Goal: Transaction & Acquisition: Download file/media

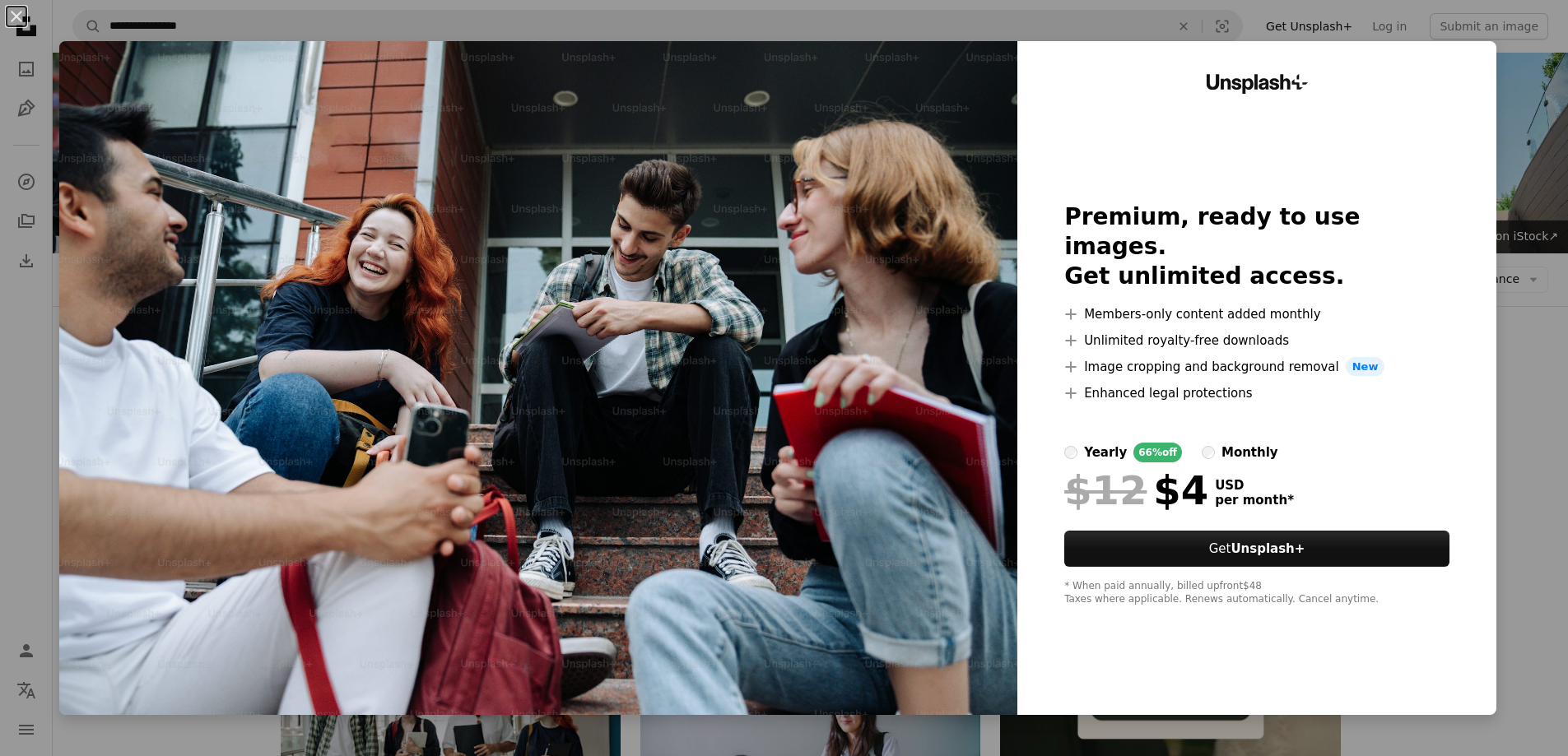
scroll to position [1234, 0]
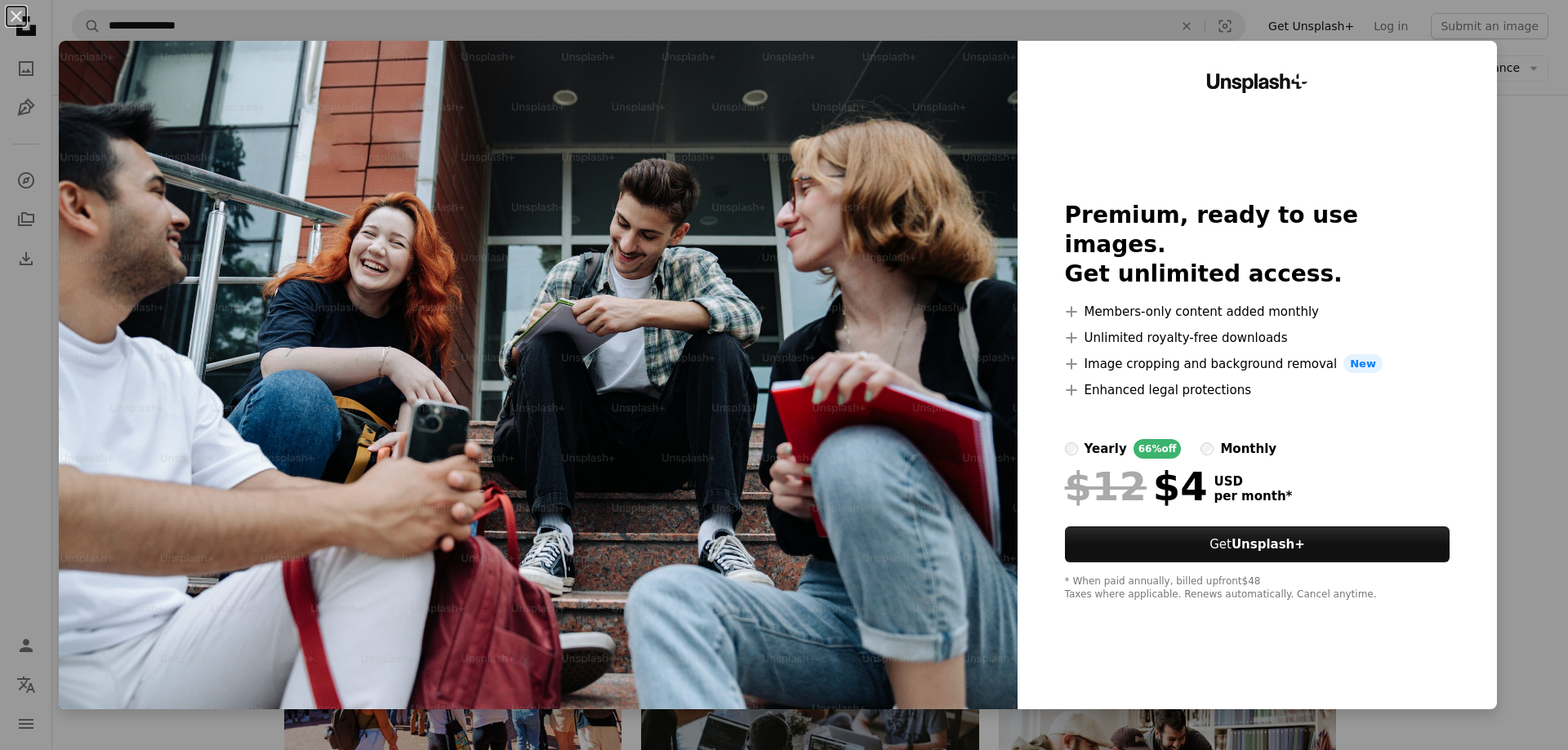
click at [1513, 106] on div "An X shape Unsplash+ Premium, ready to use images. Get unlimited access. A plus…" at bounding box center [784, 375] width 1568 height 750
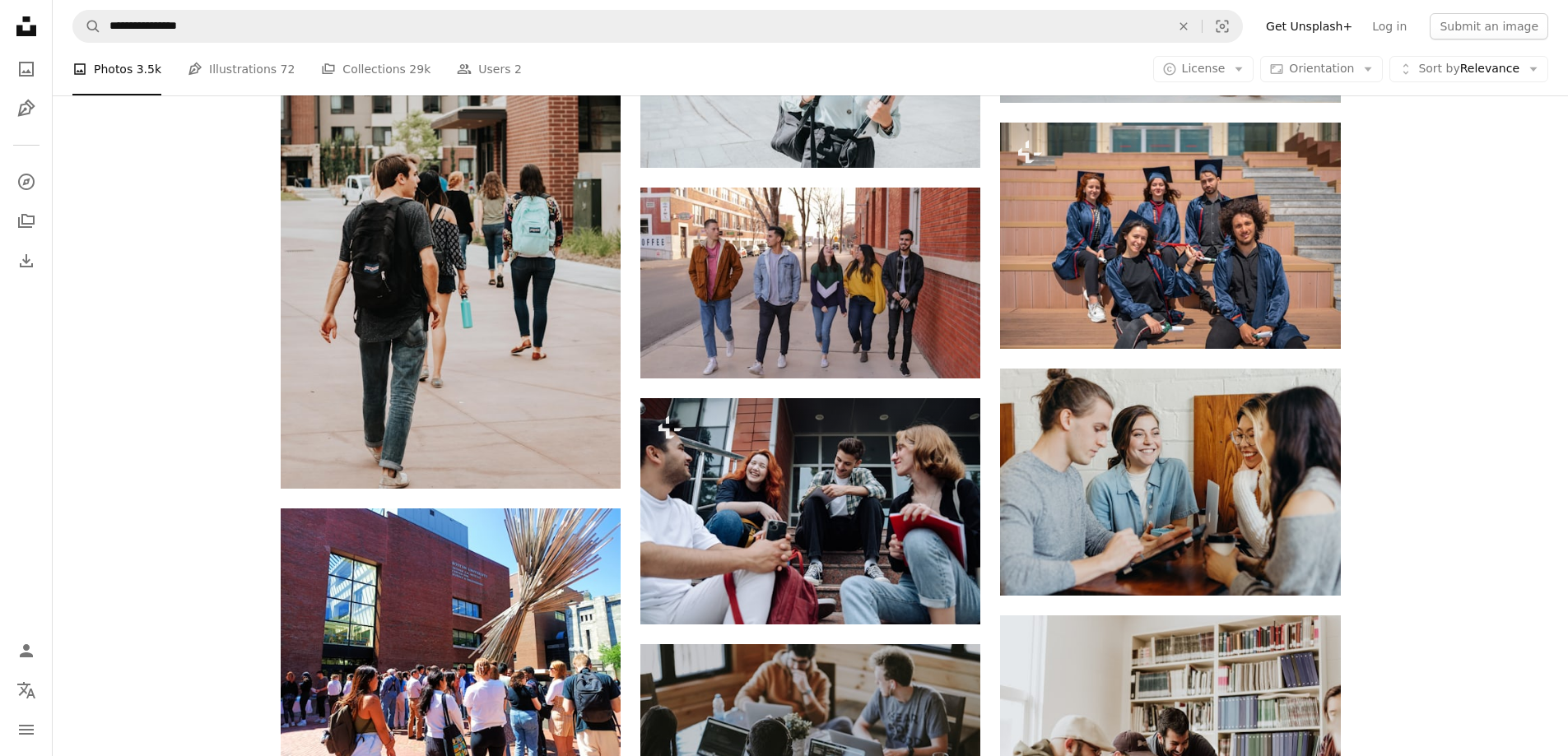
click at [1455, 186] on div "Plus sign for Unsplash+ A heart A plus sign [PERSON_NAME] For Unsplash+ A lock …" at bounding box center [809, 490] width 1515 height 2577
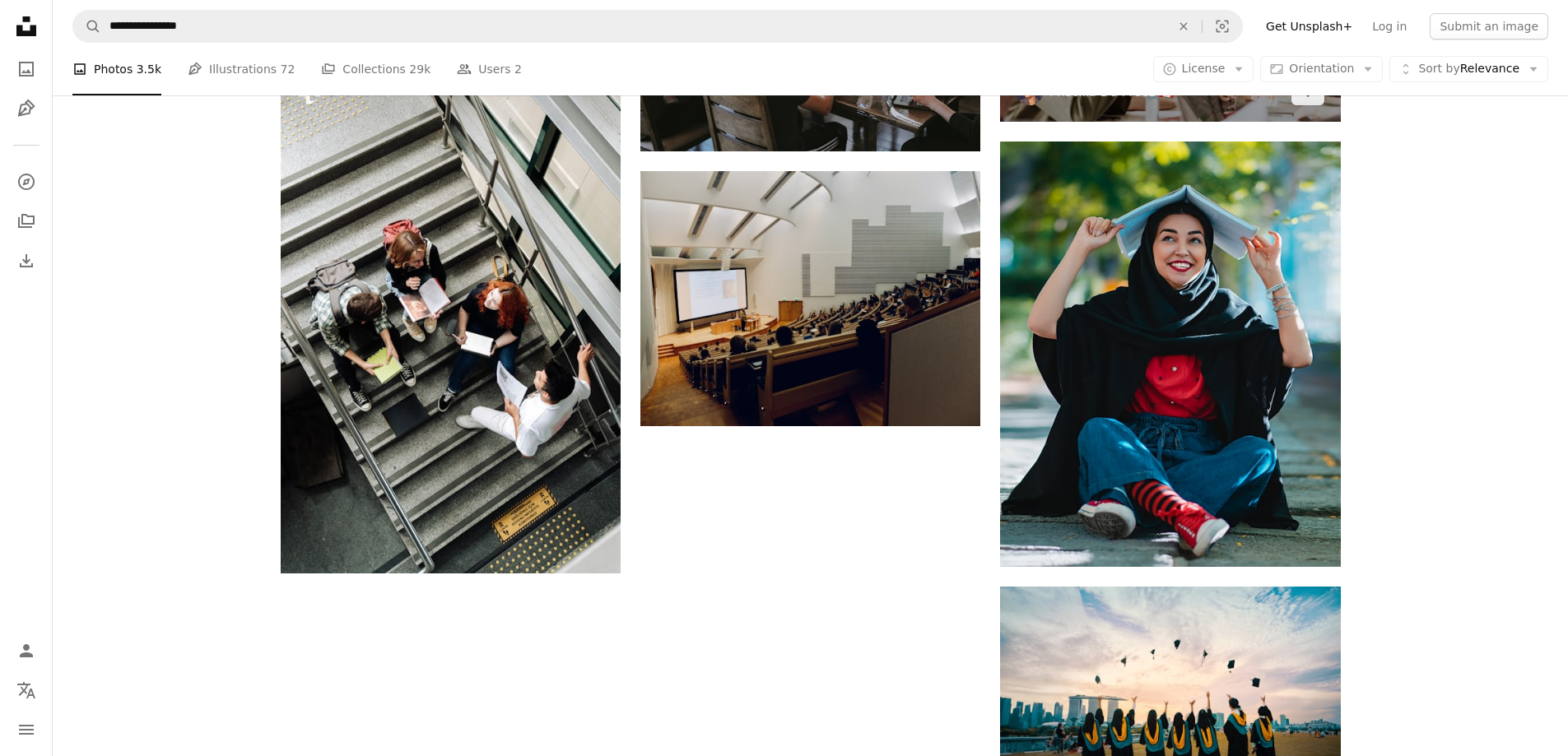
scroll to position [1975, 0]
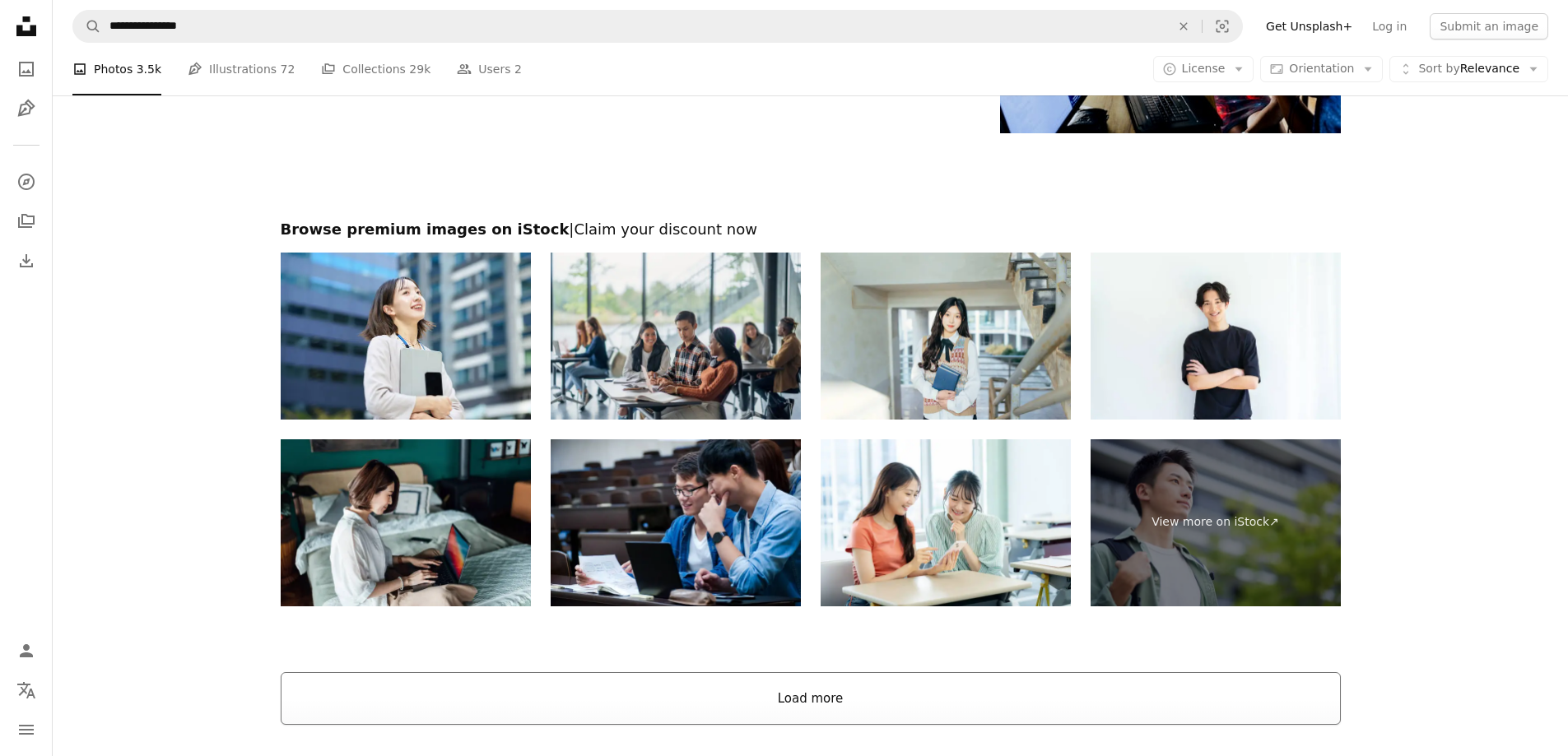
click at [824, 682] on button "Load more" at bounding box center [810, 698] width 1060 height 52
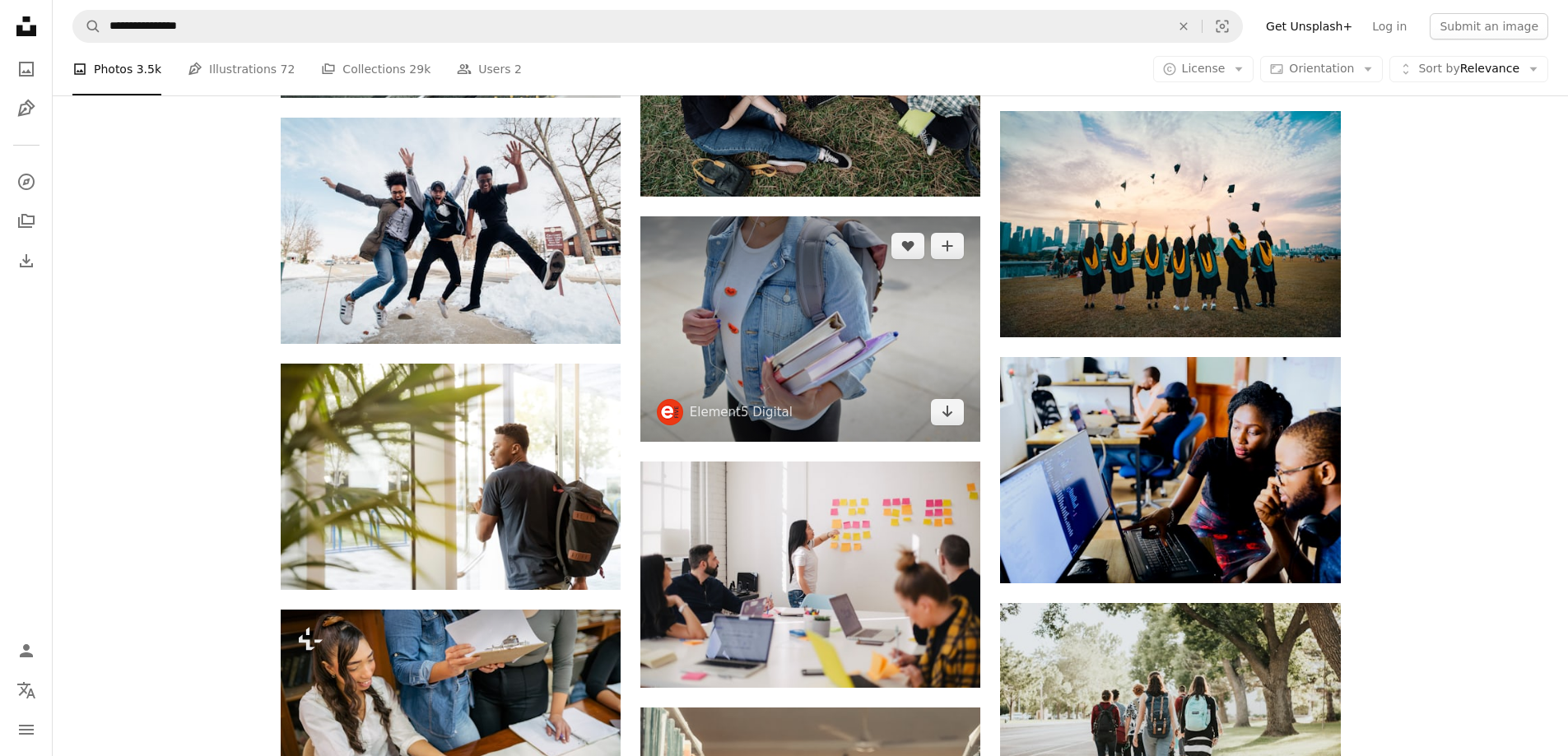
scroll to position [2387, 0]
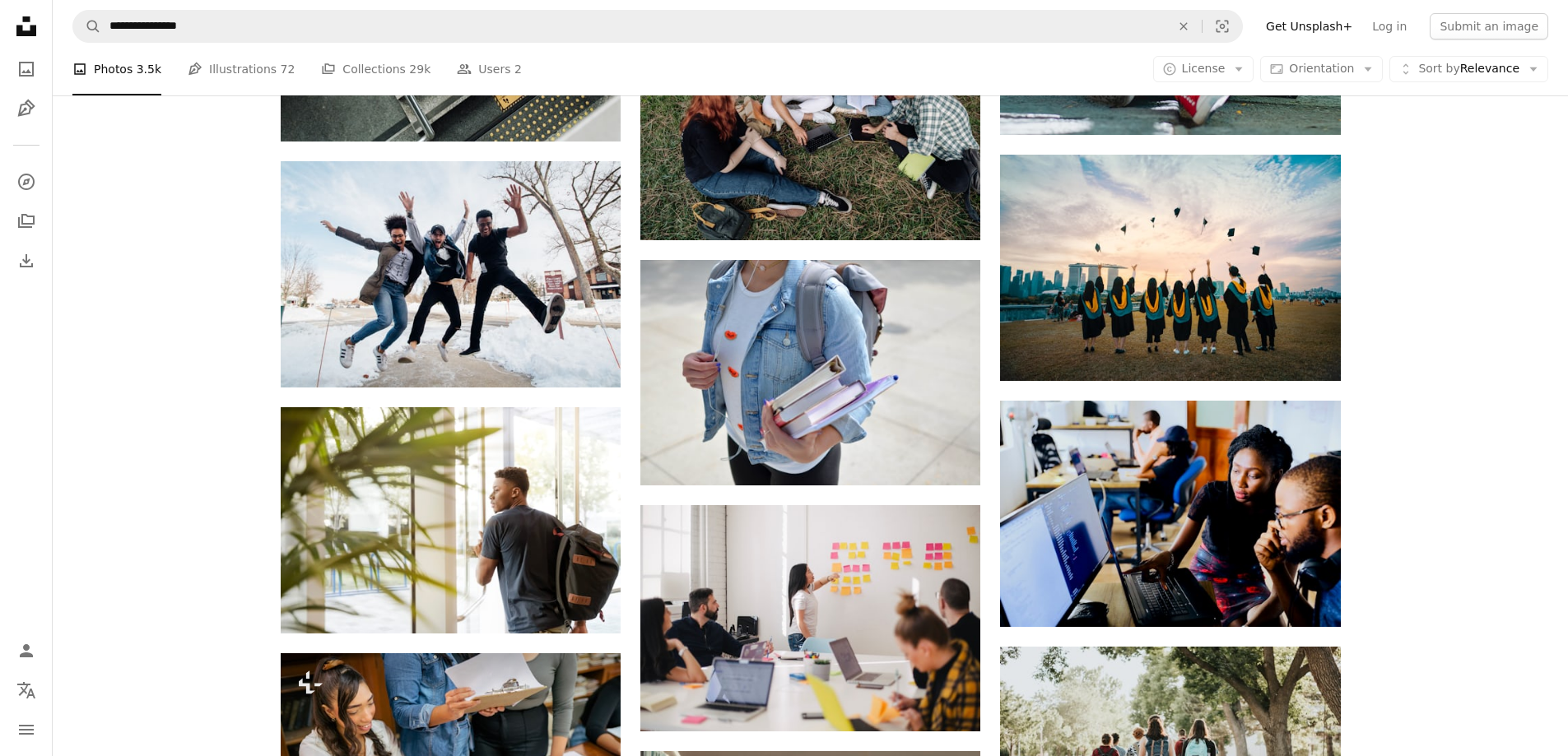
click at [1421, 328] on div "Plus sign for Unsplash+ A heart A plus sign [PERSON_NAME] For Unsplash+ A lock …" at bounding box center [809, 485] width 1515 height 4872
click at [1444, 320] on div "Plus sign for Unsplash+ A heart A plus sign [PERSON_NAME] For Unsplash+ A lock …" at bounding box center [809, 485] width 1515 height 4872
click at [1438, 320] on div "Plus sign for Unsplash+ A heart A plus sign [PERSON_NAME] For Unsplash+ A lock …" at bounding box center [809, 485] width 1515 height 4872
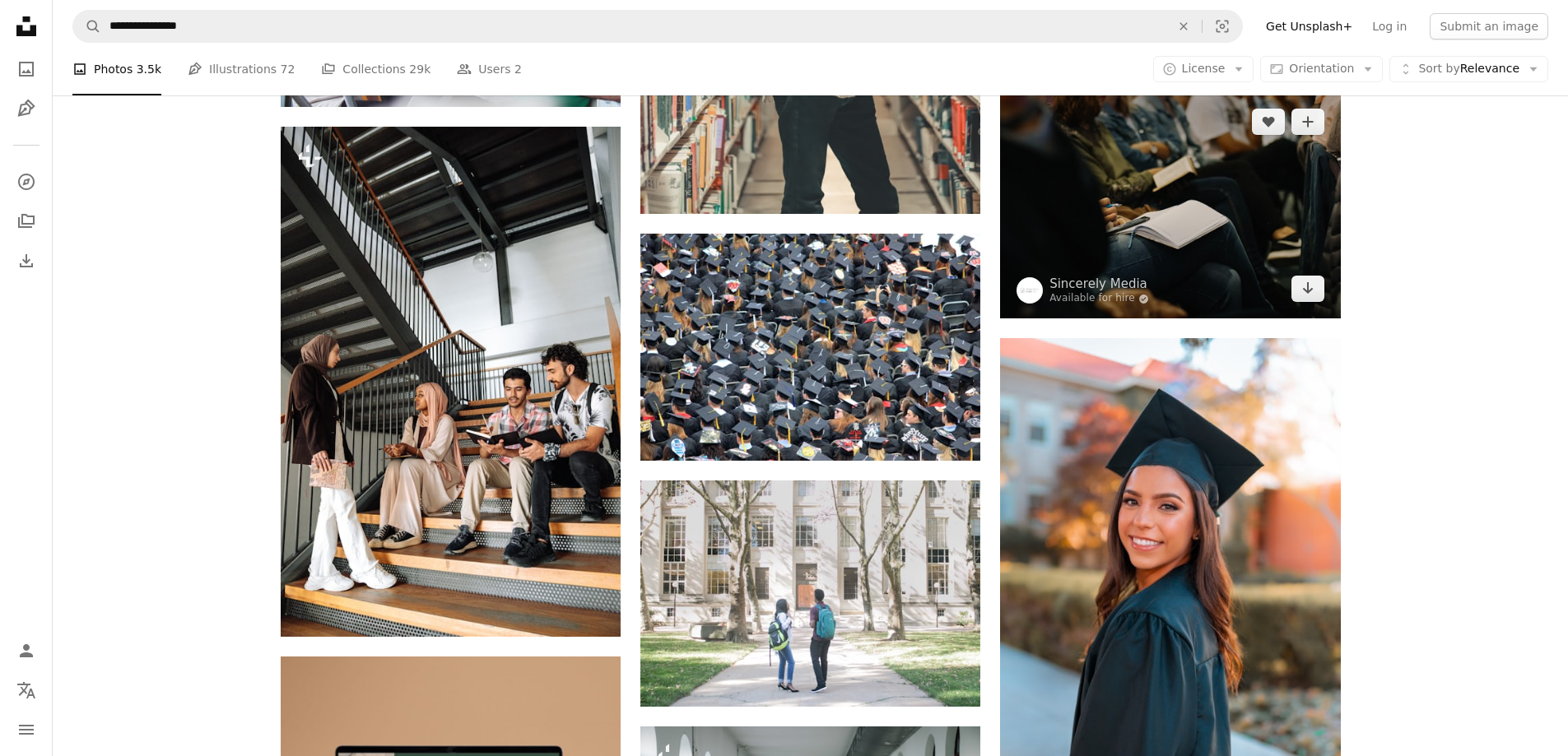
scroll to position [3456, 0]
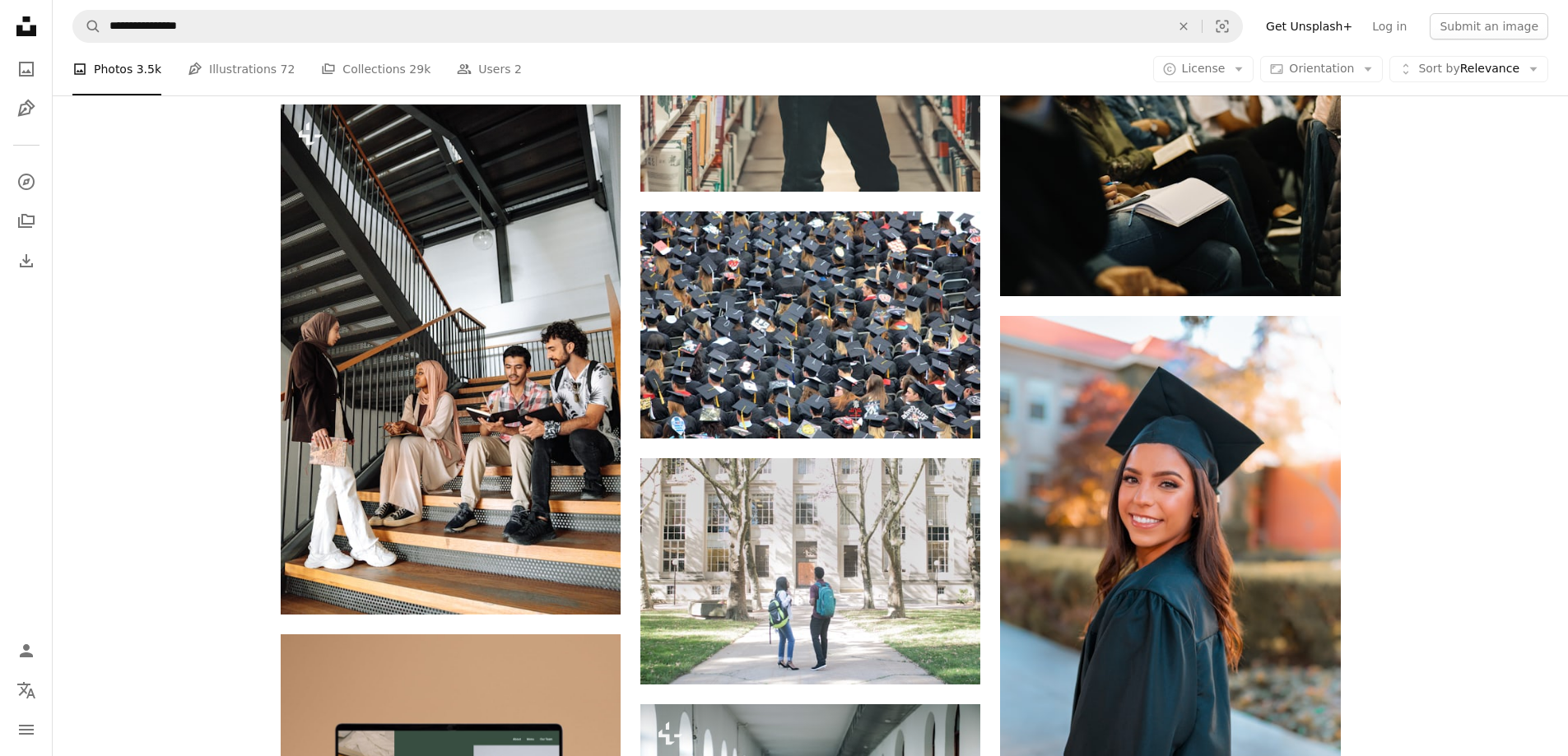
click at [1458, 366] on div "Plus sign for Unsplash+ A heart A plus sign [PERSON_NAME] For Unsplash+ A lock …" at bounding box center [809, 633] width 1515 height 7306
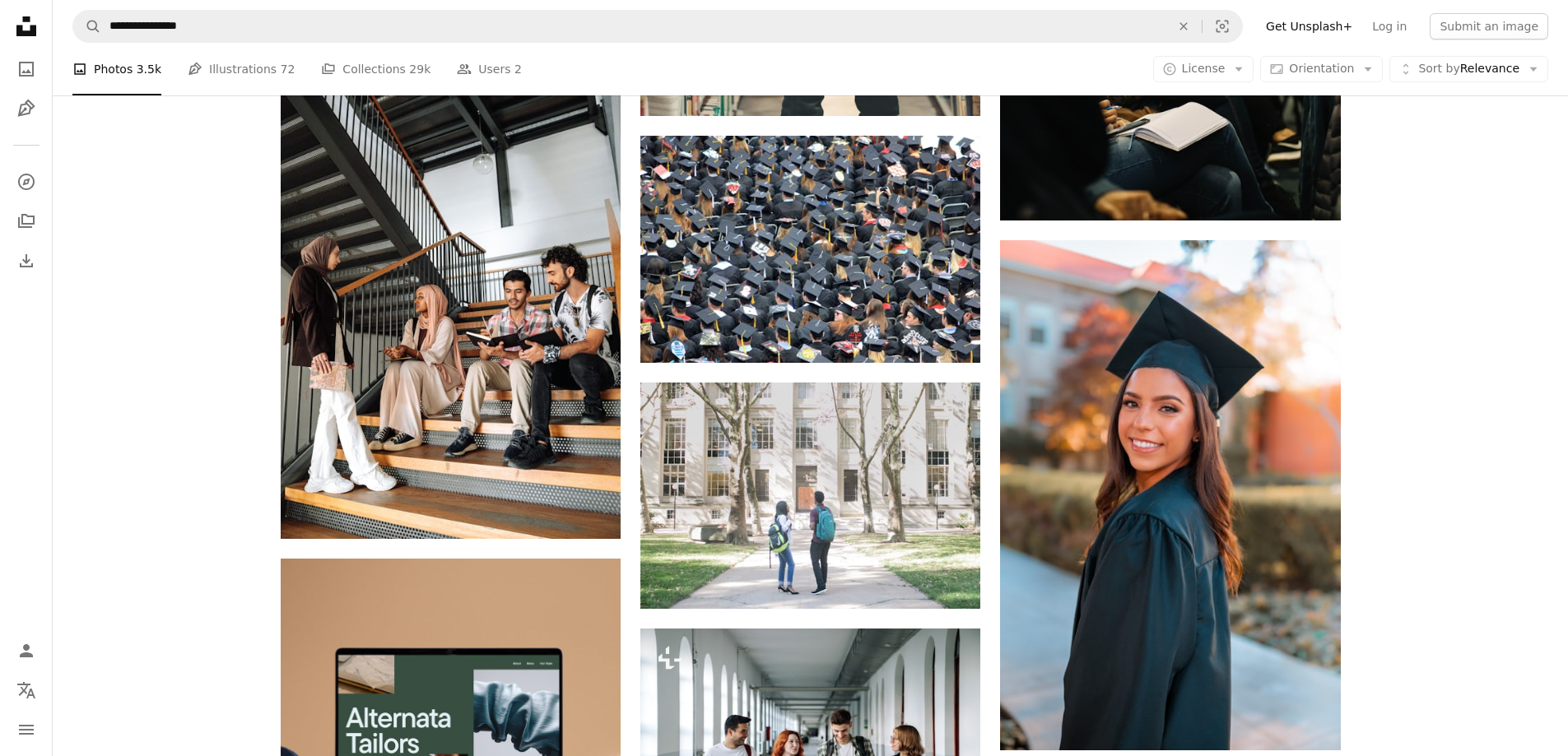
scroll to position [3539, 0]
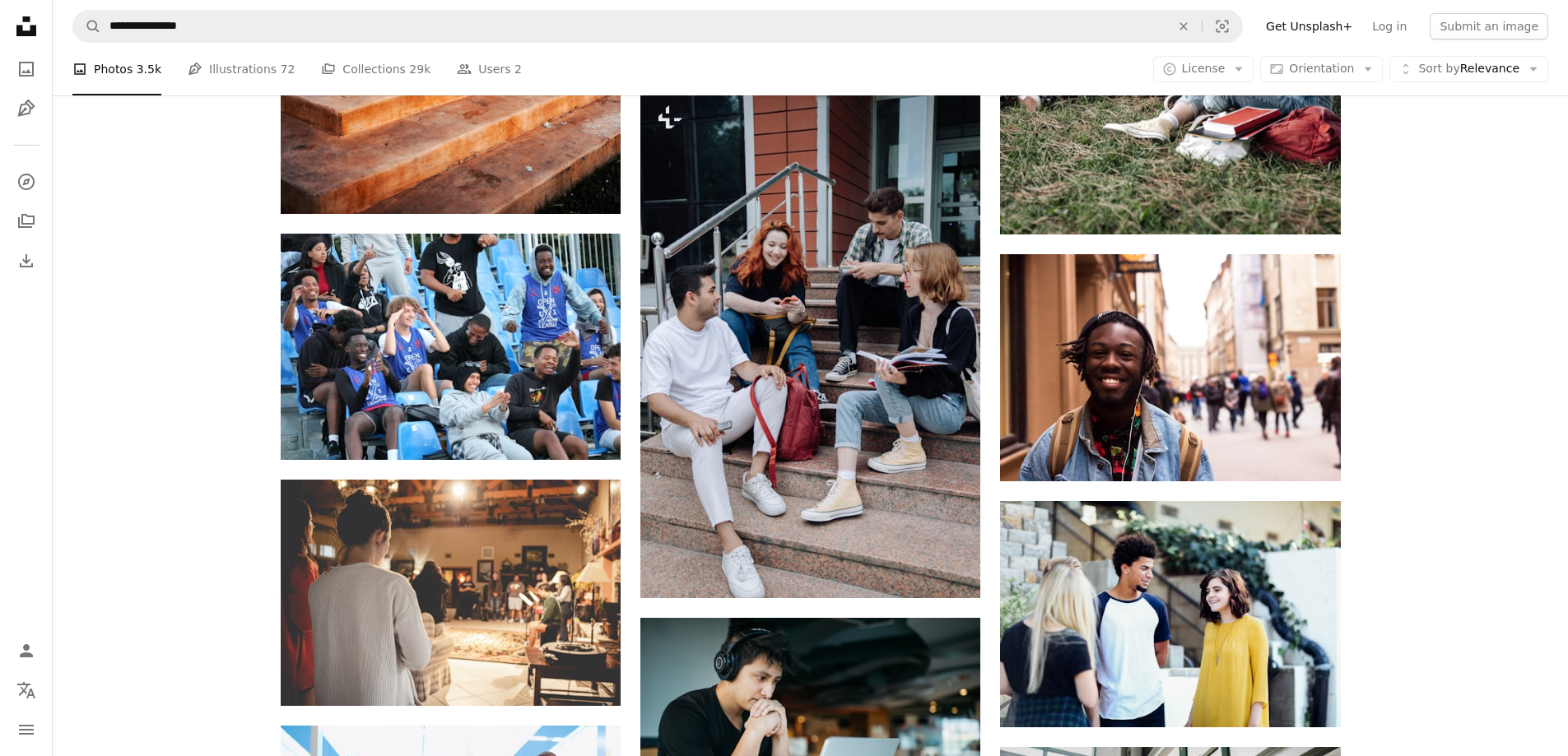
scroll to position [5102, 0]
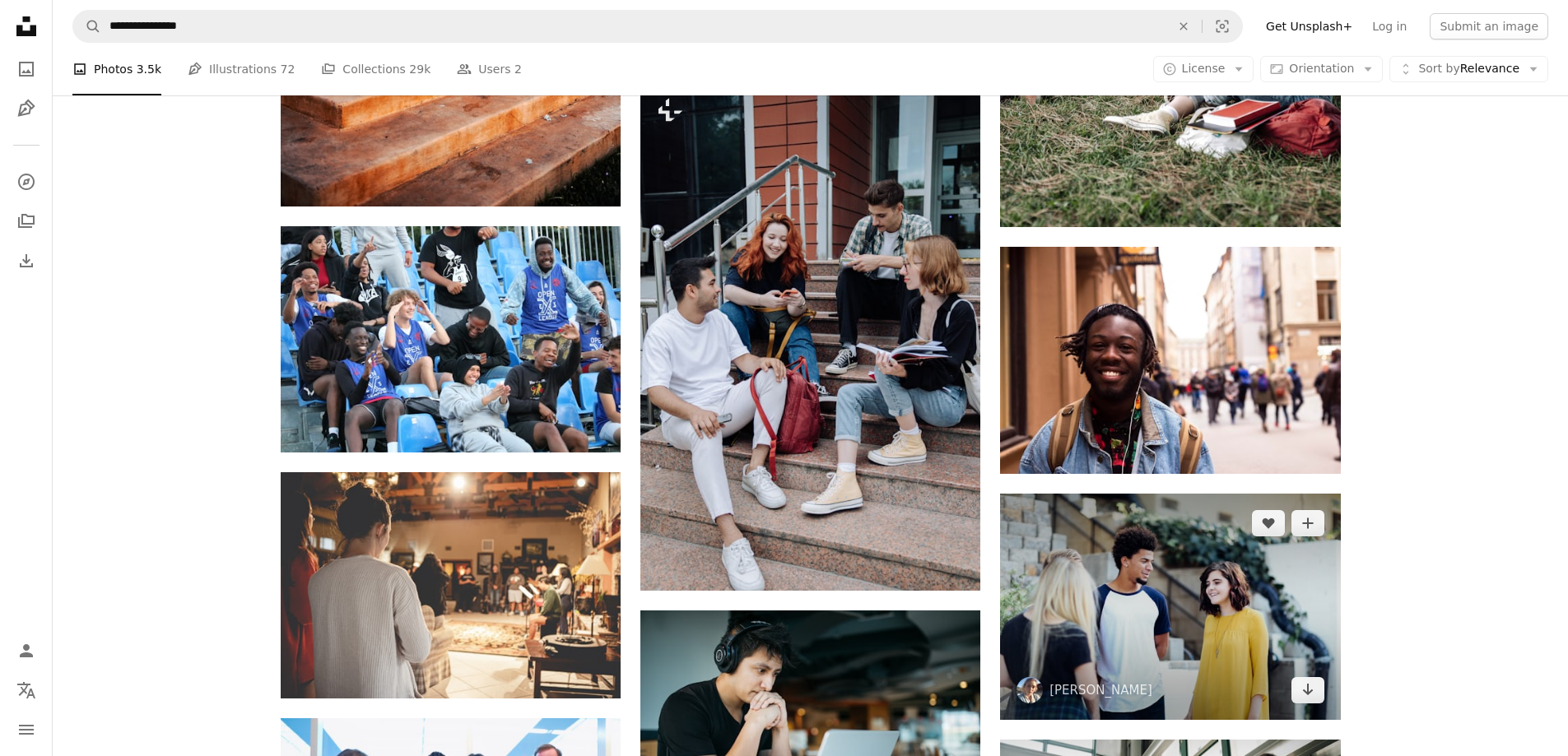
drag, startPoint x: 1477, startPoint y: 323, endPoint x: 1214, endPoint y: 541, distance: 341.6
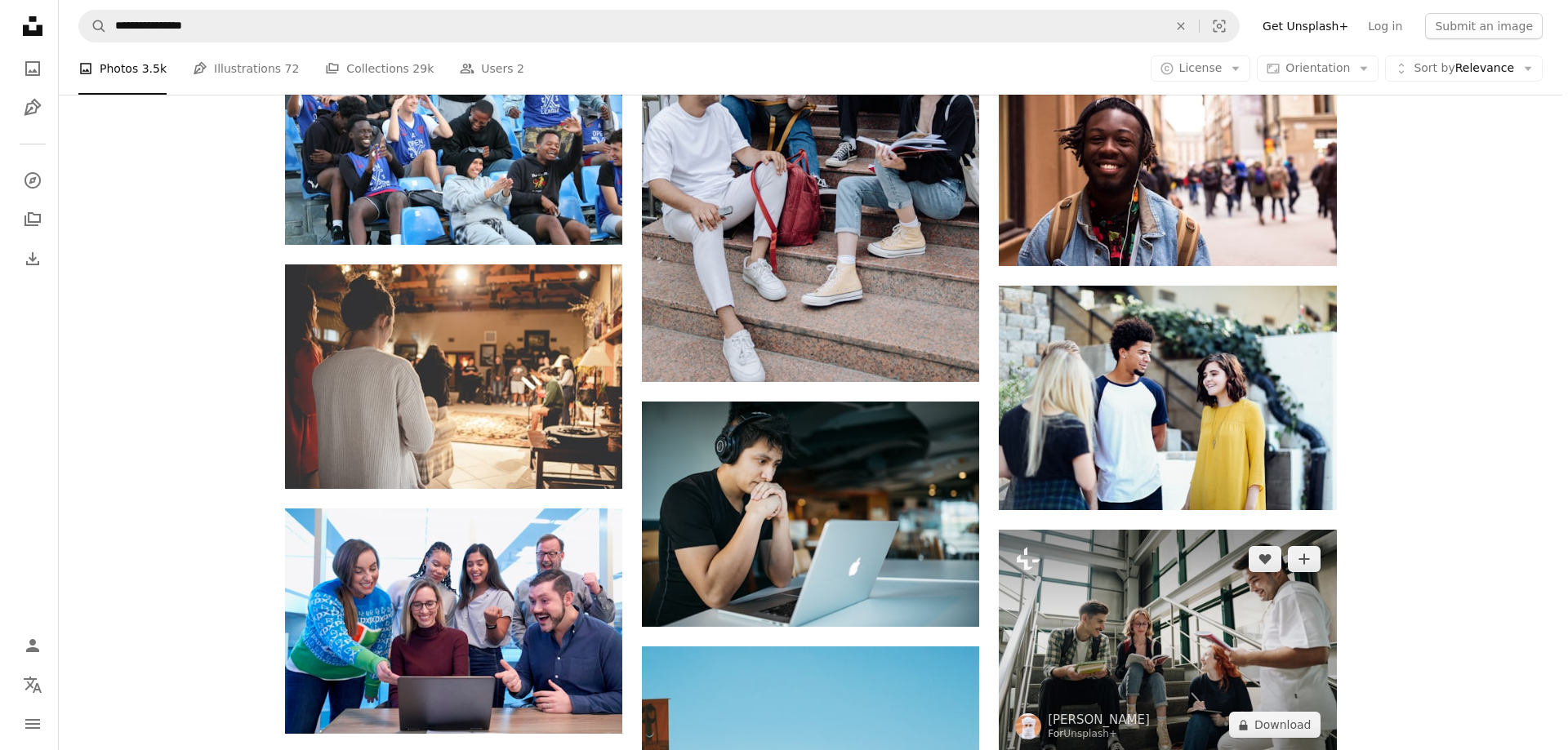
scroll to position [5552, 0]
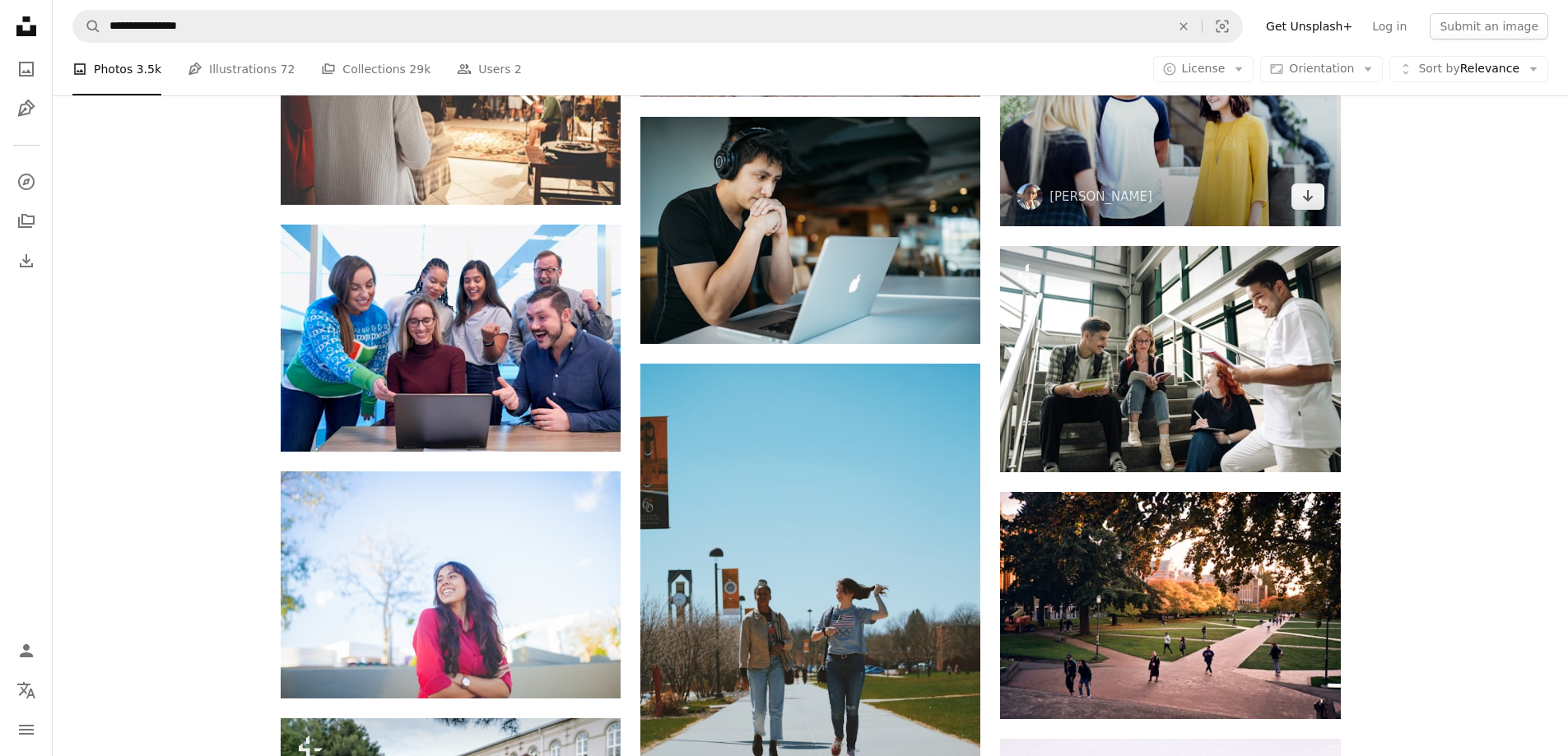
click at [1154, 161] on img at bounding box center [1169, 113] width 340 height 226
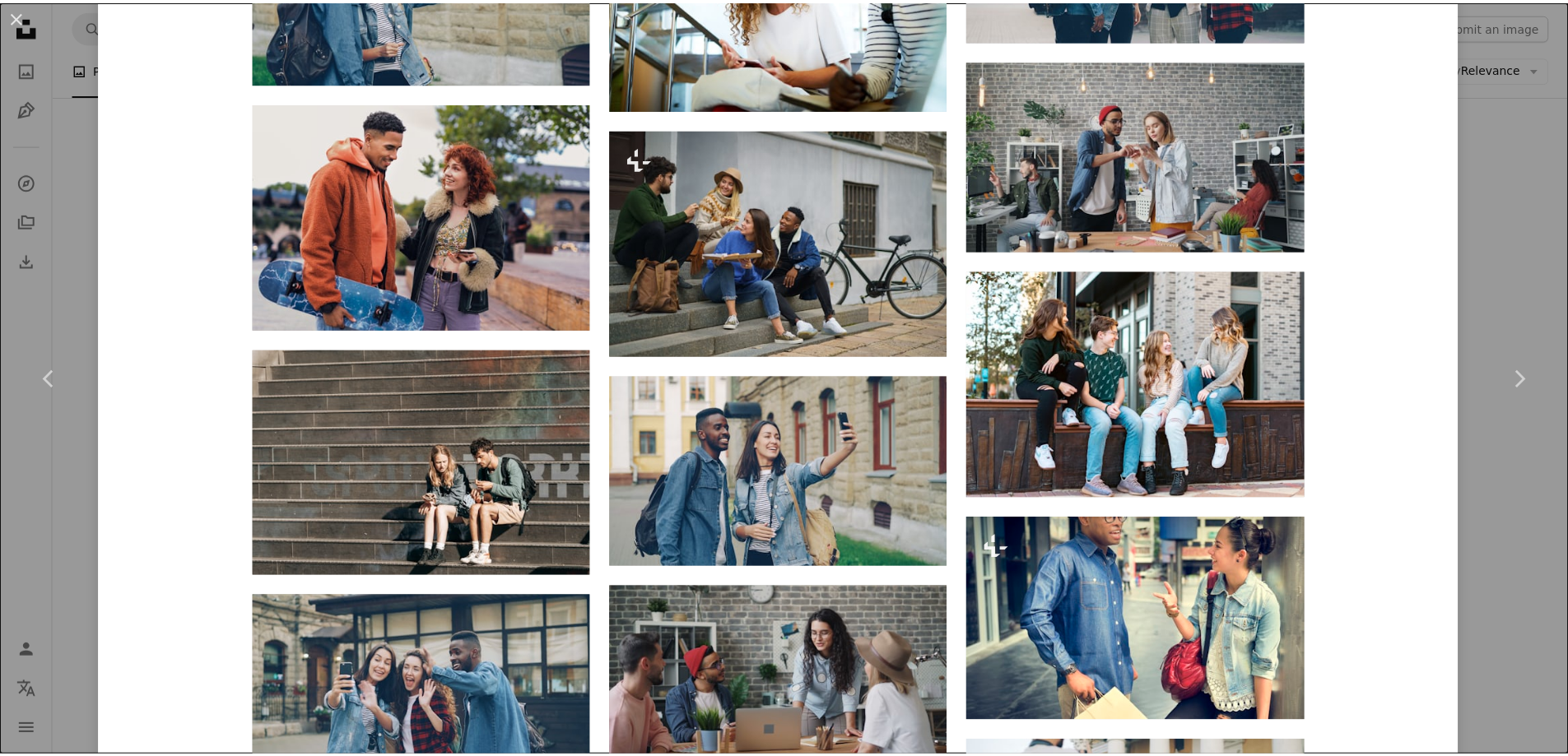
scroll to position [3621, 0]
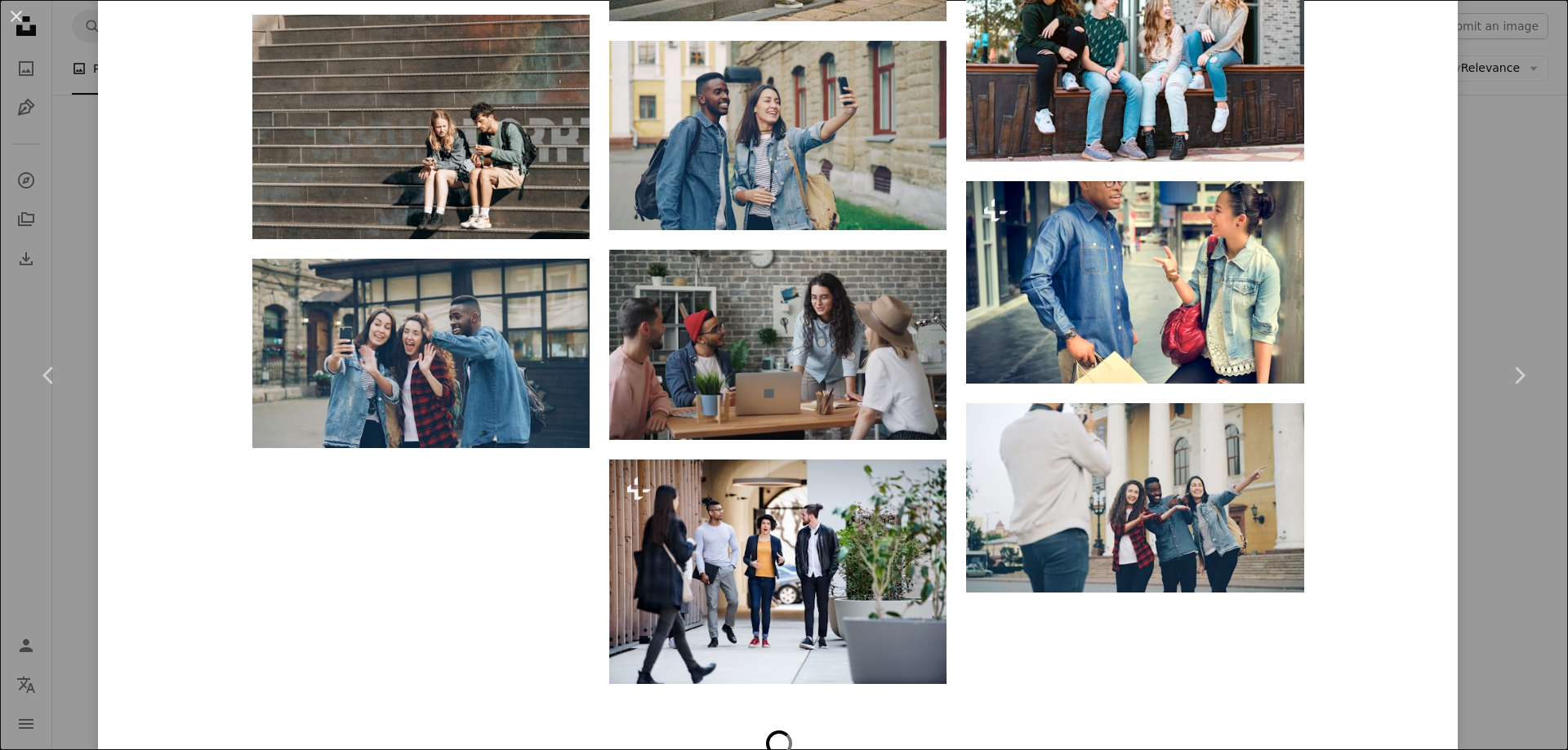
click at [1456, 245] on div "An X shape Chevron left Chevron right [PERSON_NAME] alexisrbrown A heart A plus…" at bounding box center [784, 375] width 1568 height 750
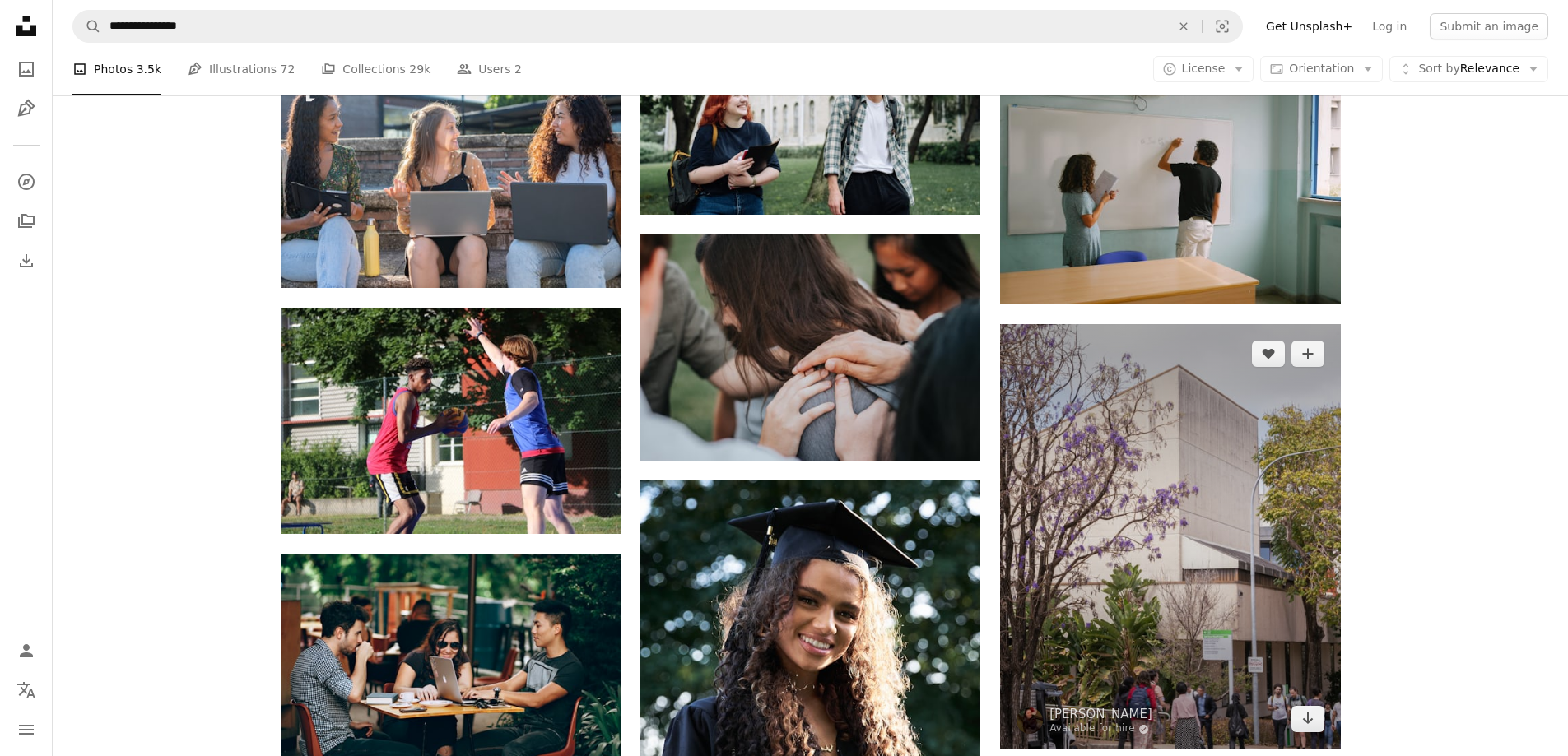
scroll to position [6994, 0]
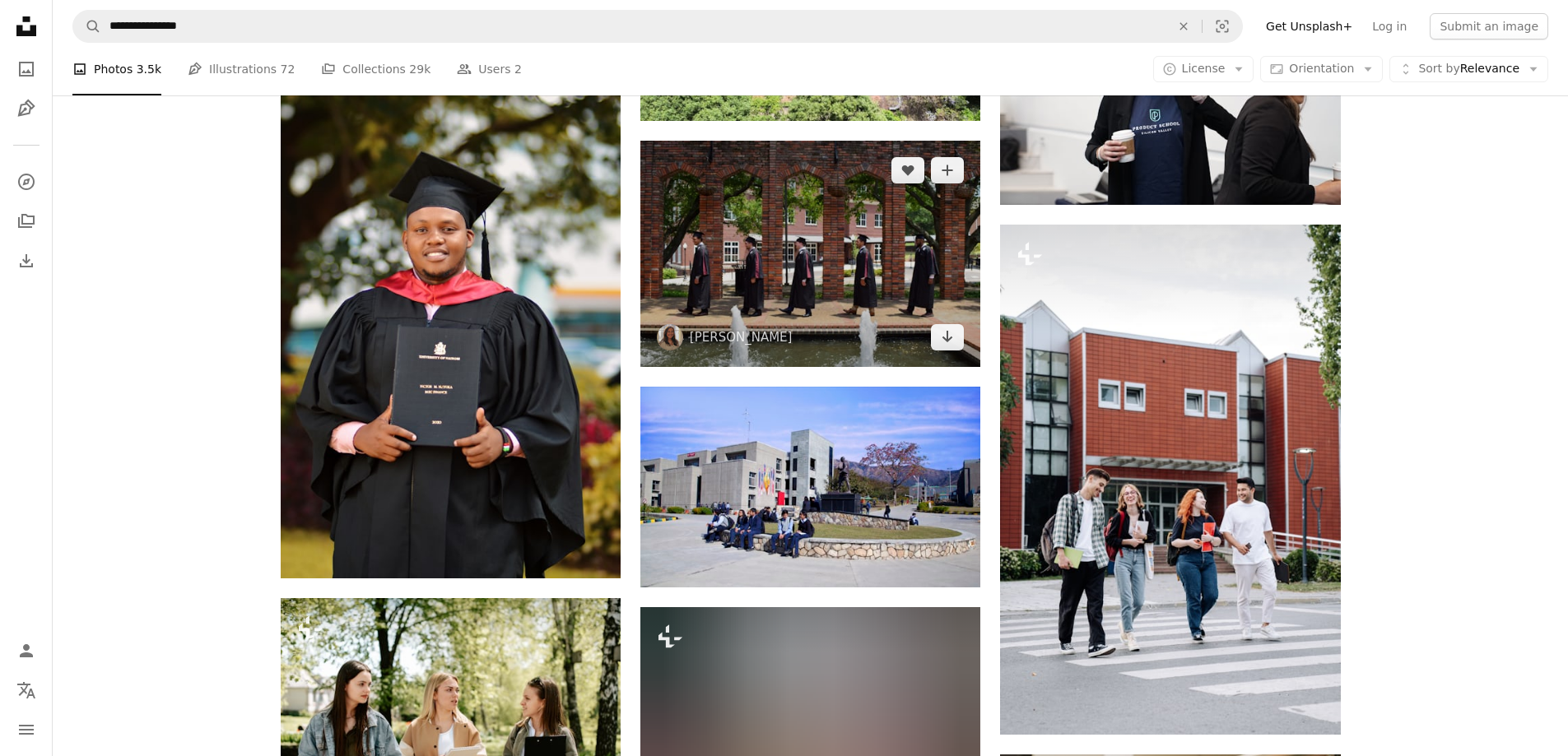
scroll to position [10615, 0]
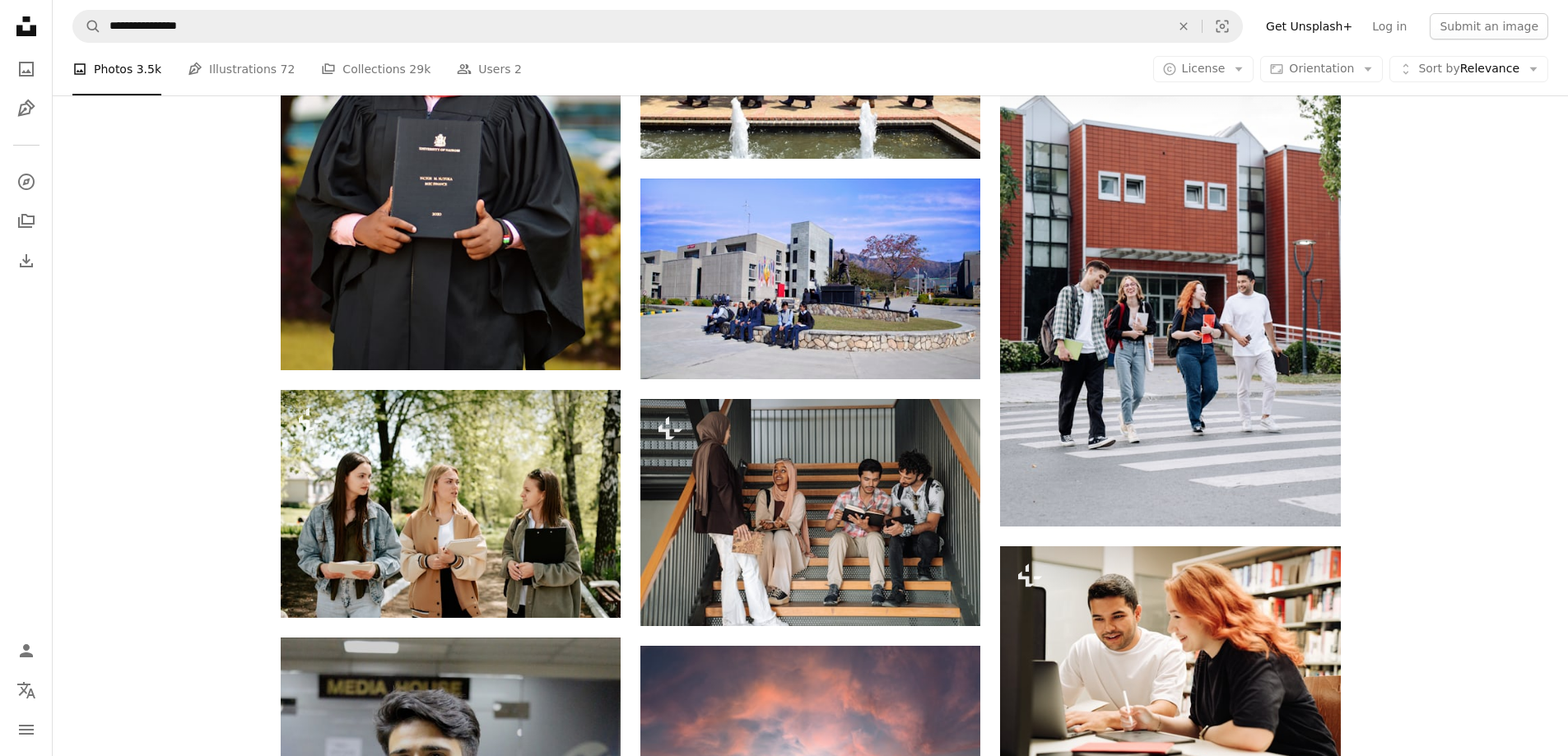
scroll to position [11027, 0]
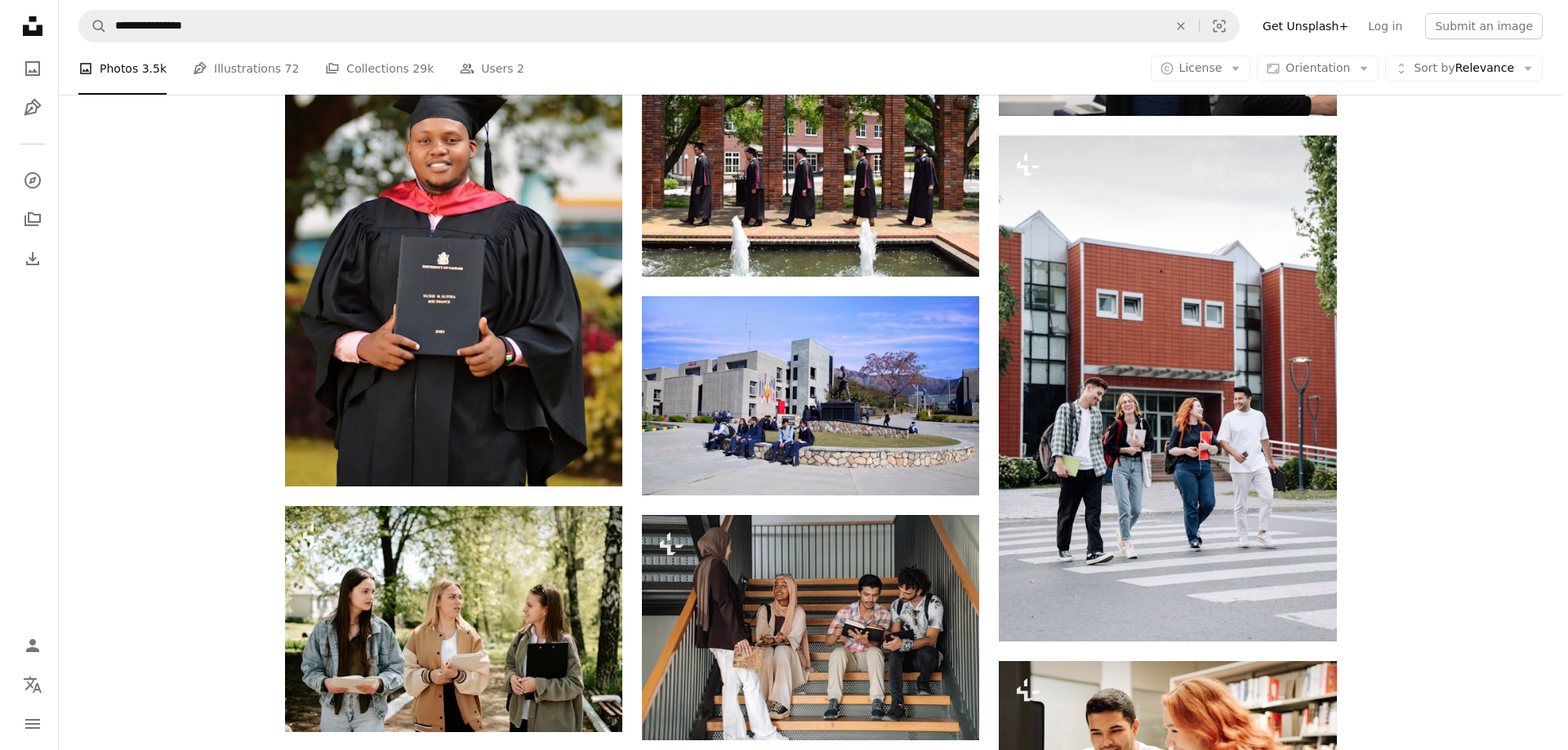
scroll to position [10775, 0]
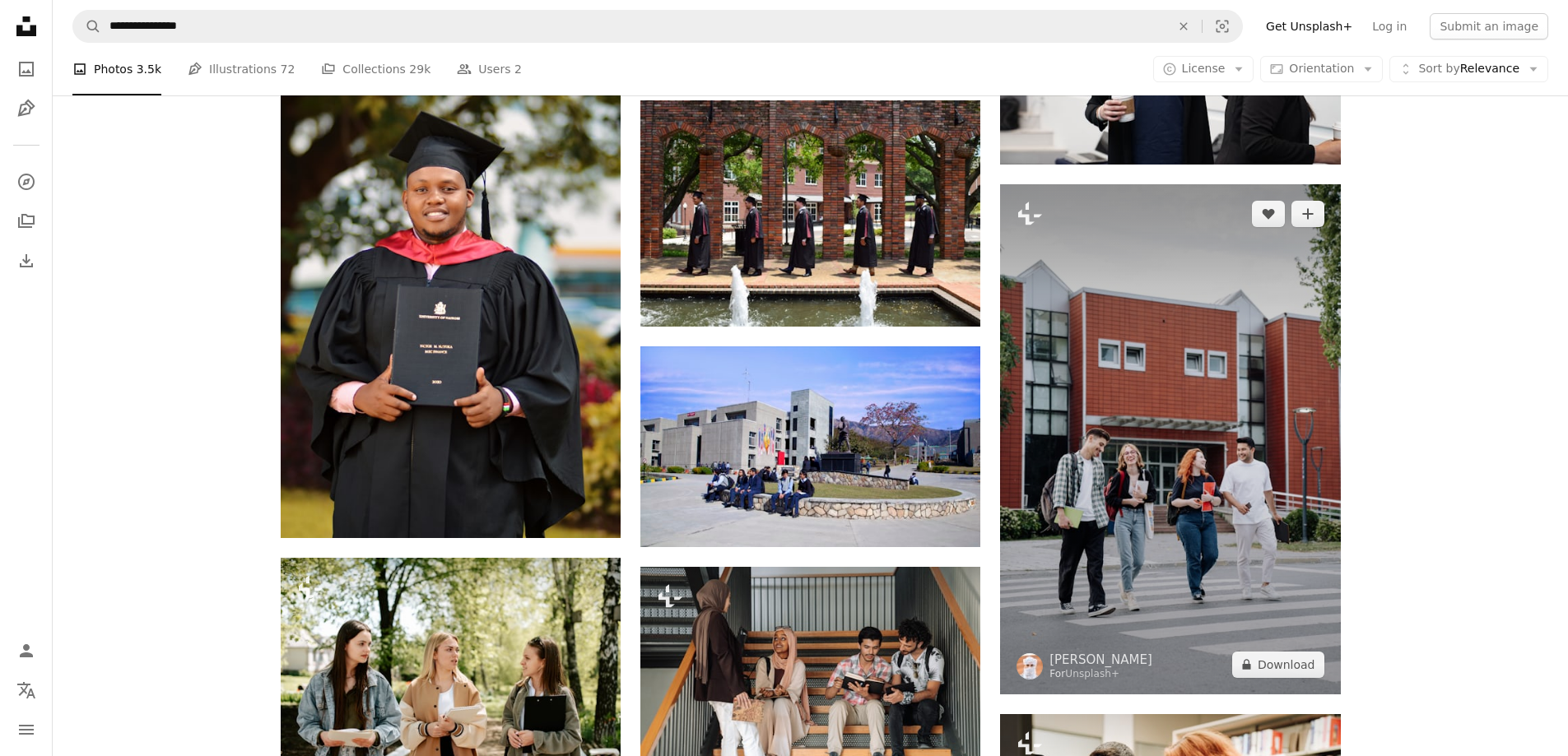
click at [1282, 423] on img at bounding box center [1169, 439] width 340 height 510
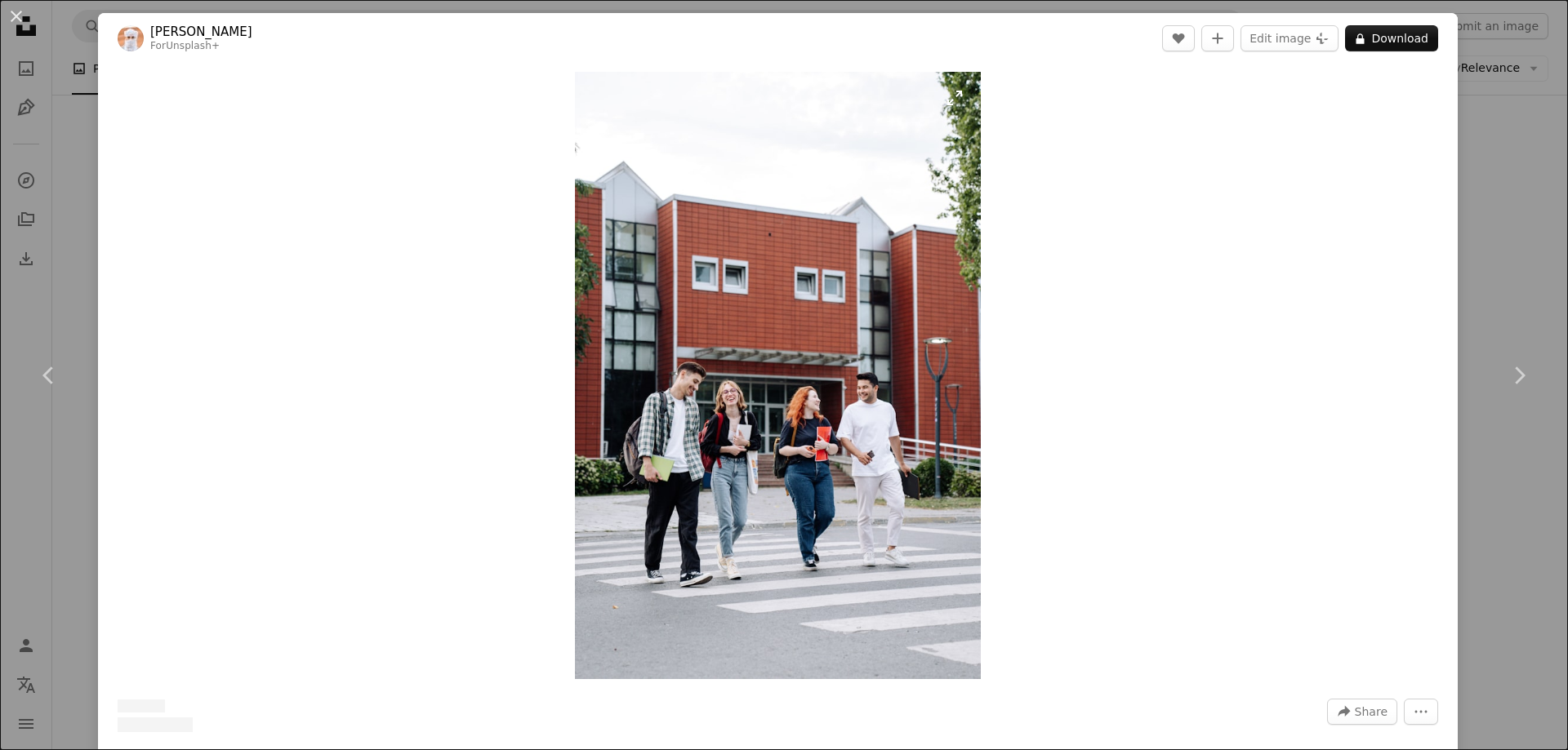
click at [806, 366] on img "Zoom in on this image" at bounding box center [777, 375] width 405 height 607
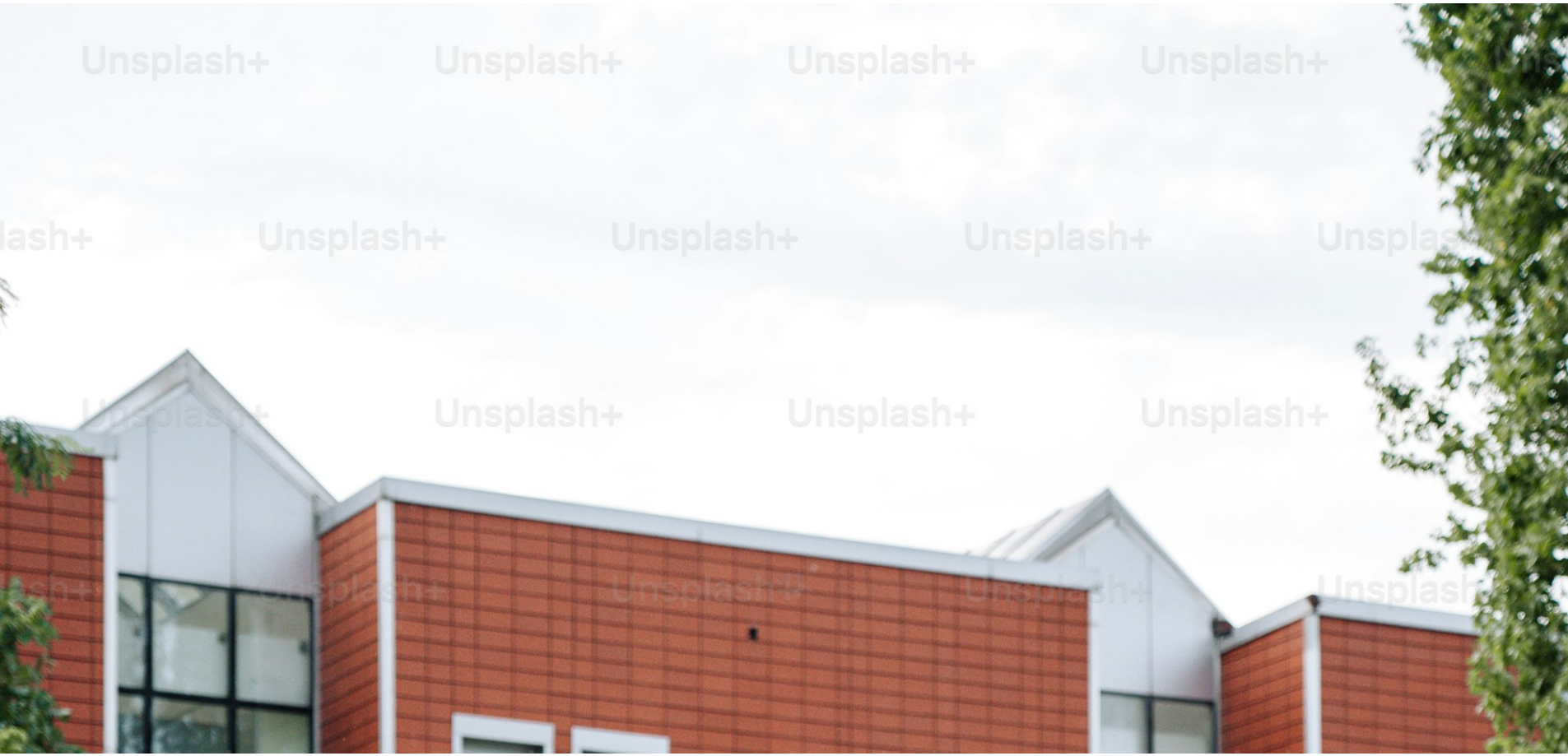
scroll to position [789, 0]
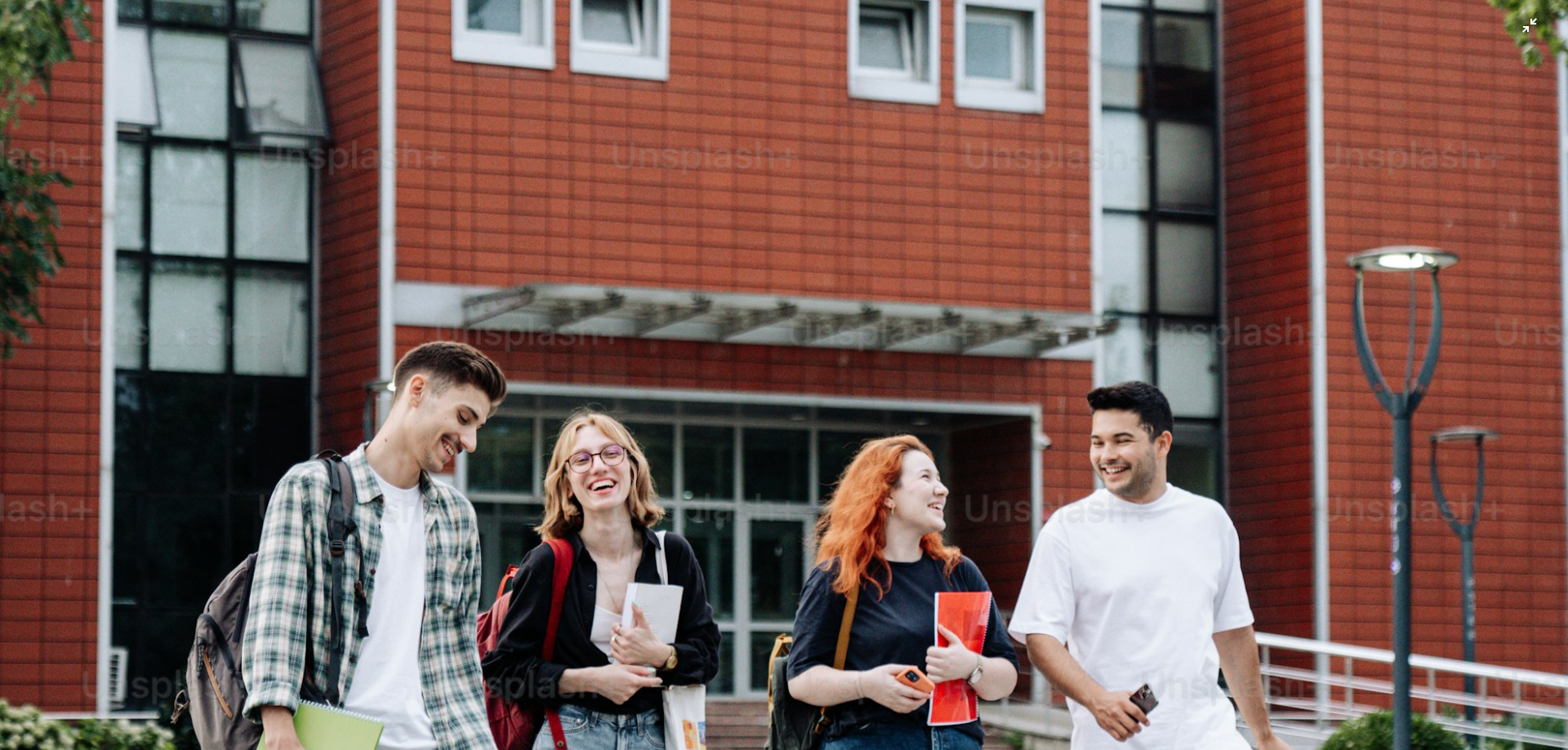
click at [860, 362] on img "Zoom out on this image" at bounding box center [784, 393] width 1570 height 2353
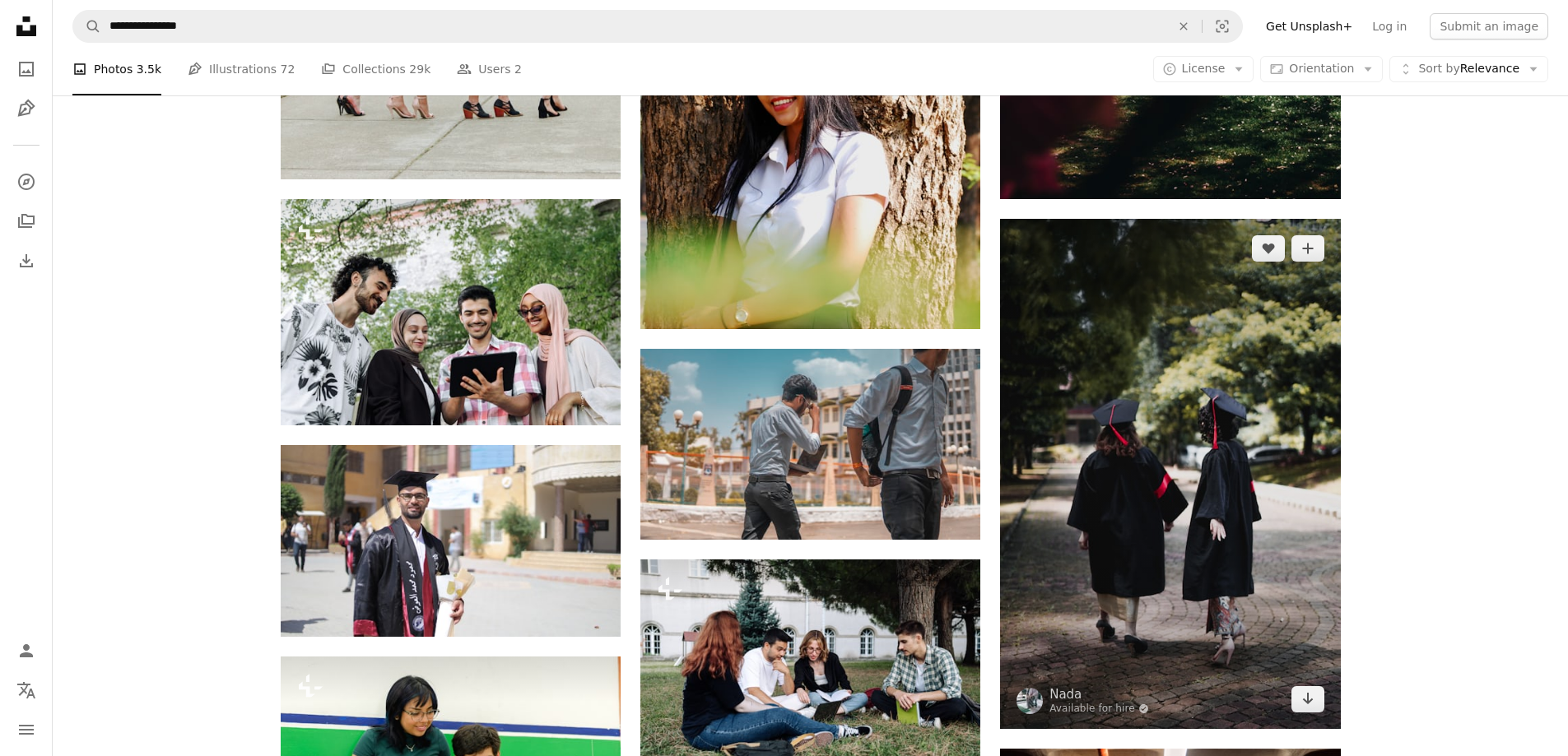
scroll to position [12343, 0]
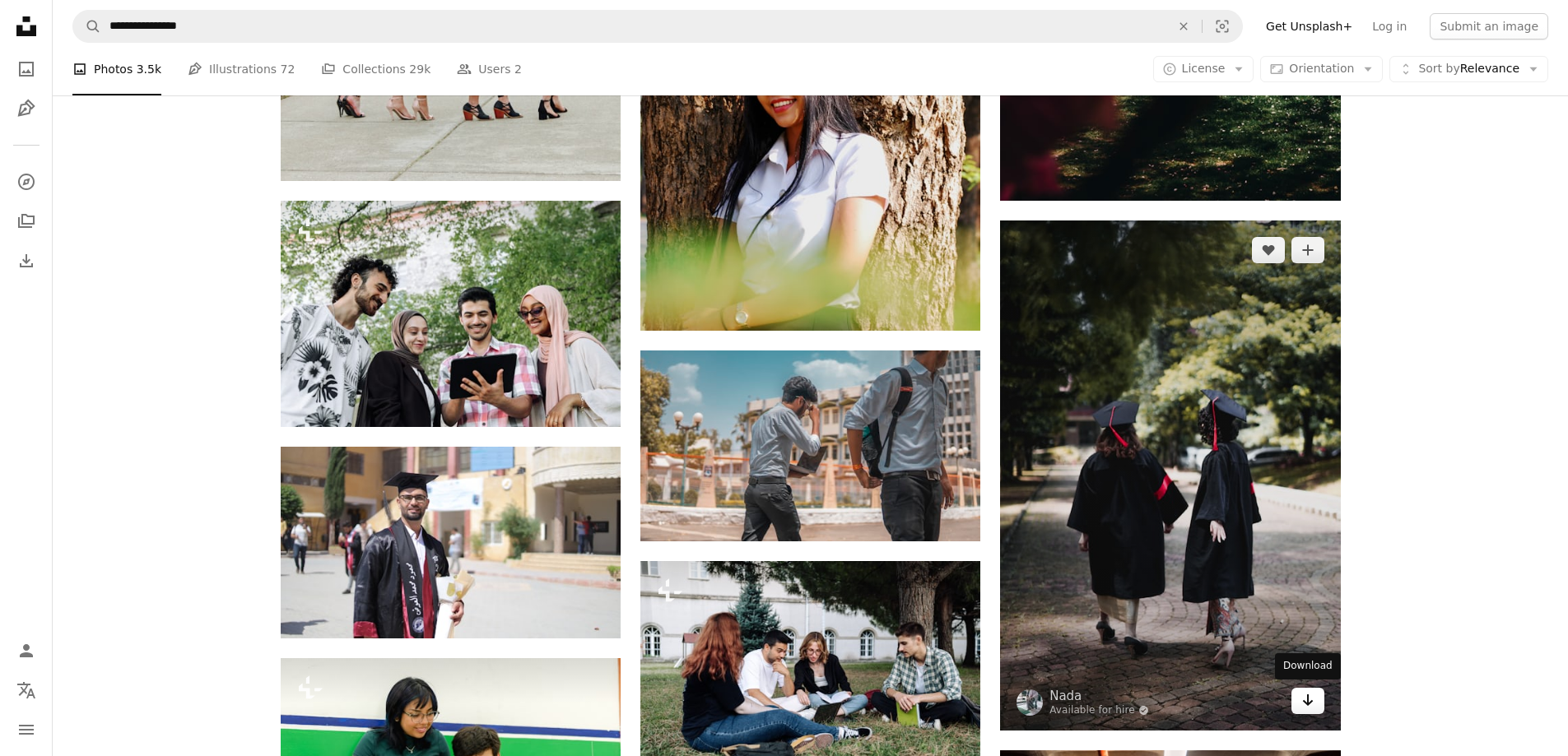
click at [1312, 693] on icon "Arrow pointing down" at bounding box center [1308, 700] width 14 height 19
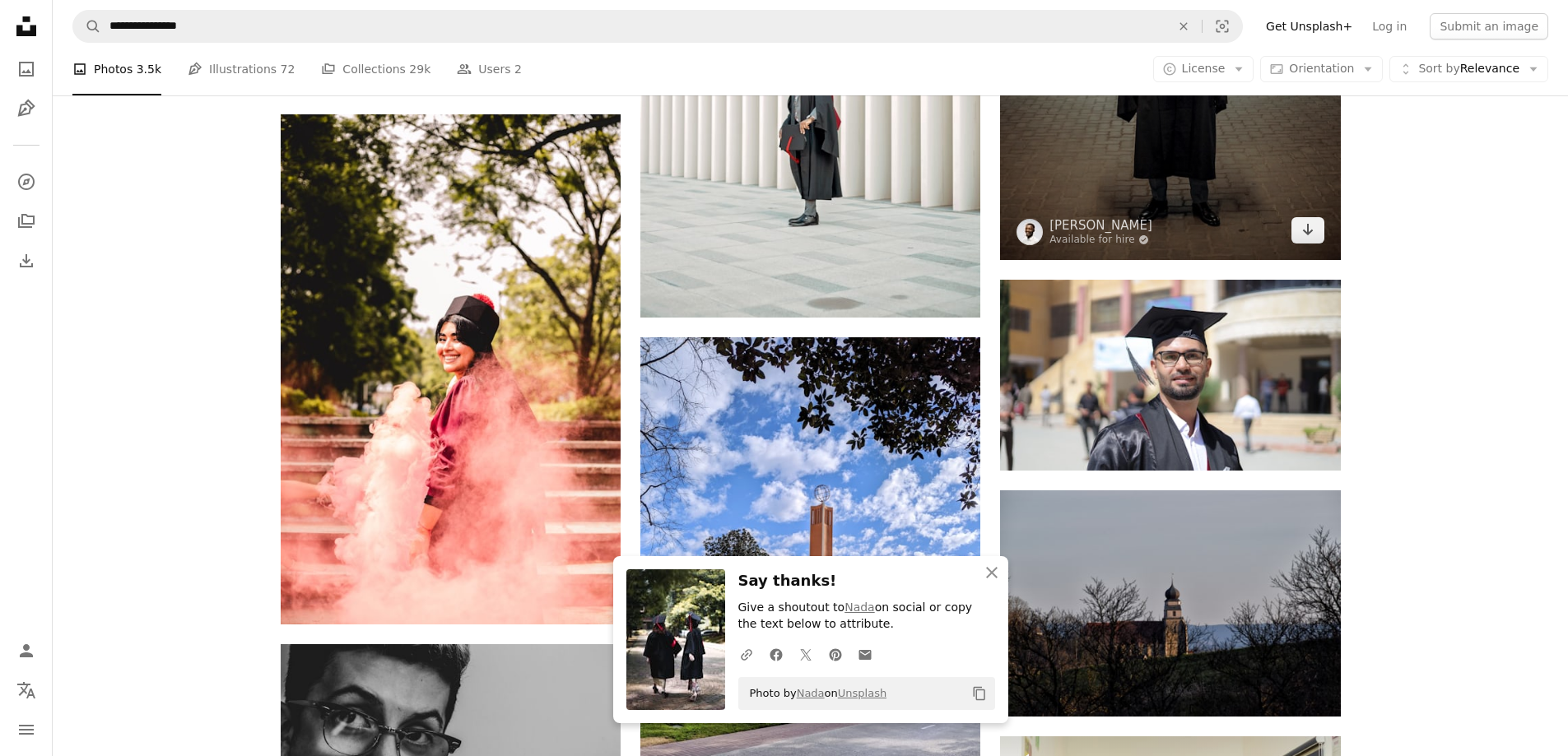
scroll to position [13413, 0]
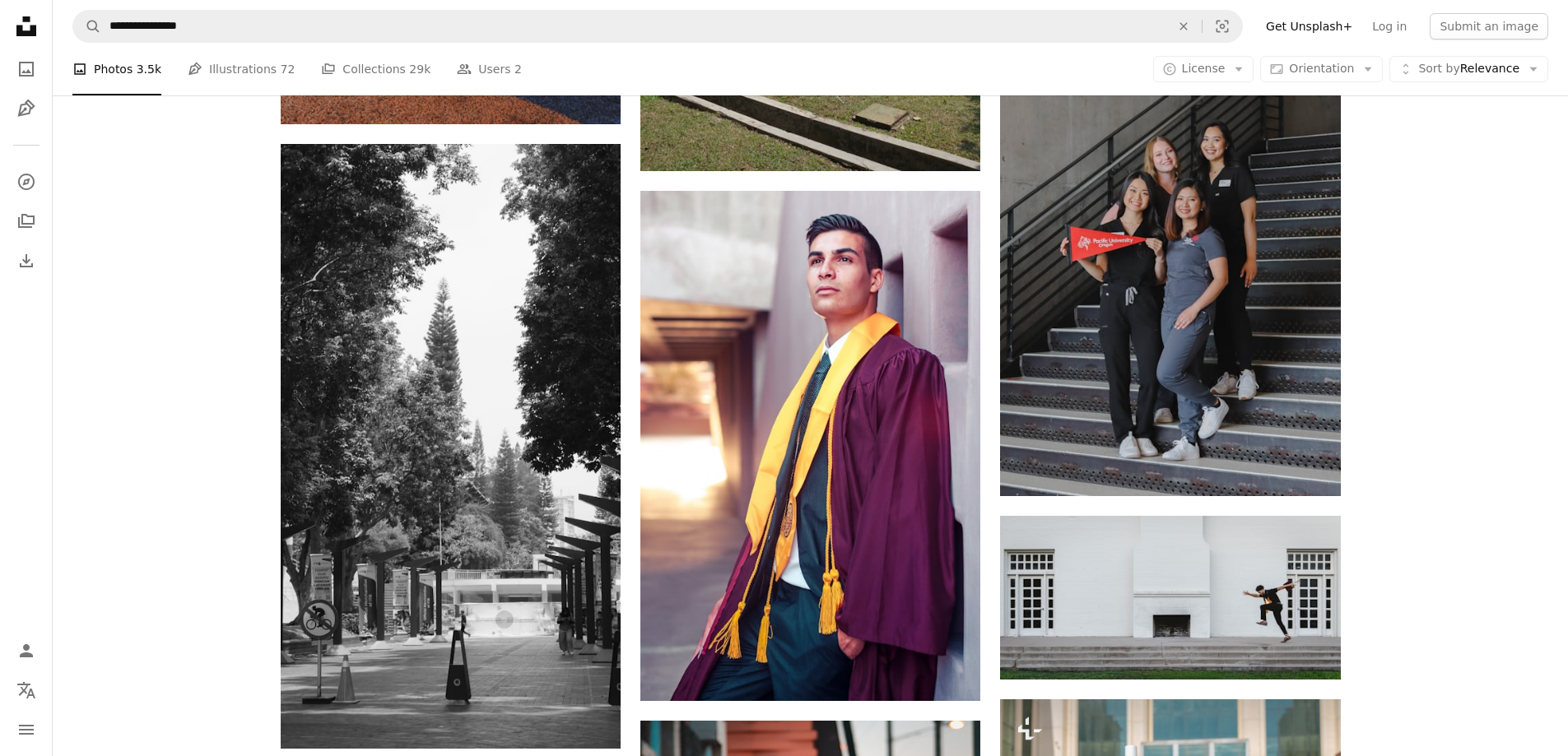
scroll to position [24357, 0]
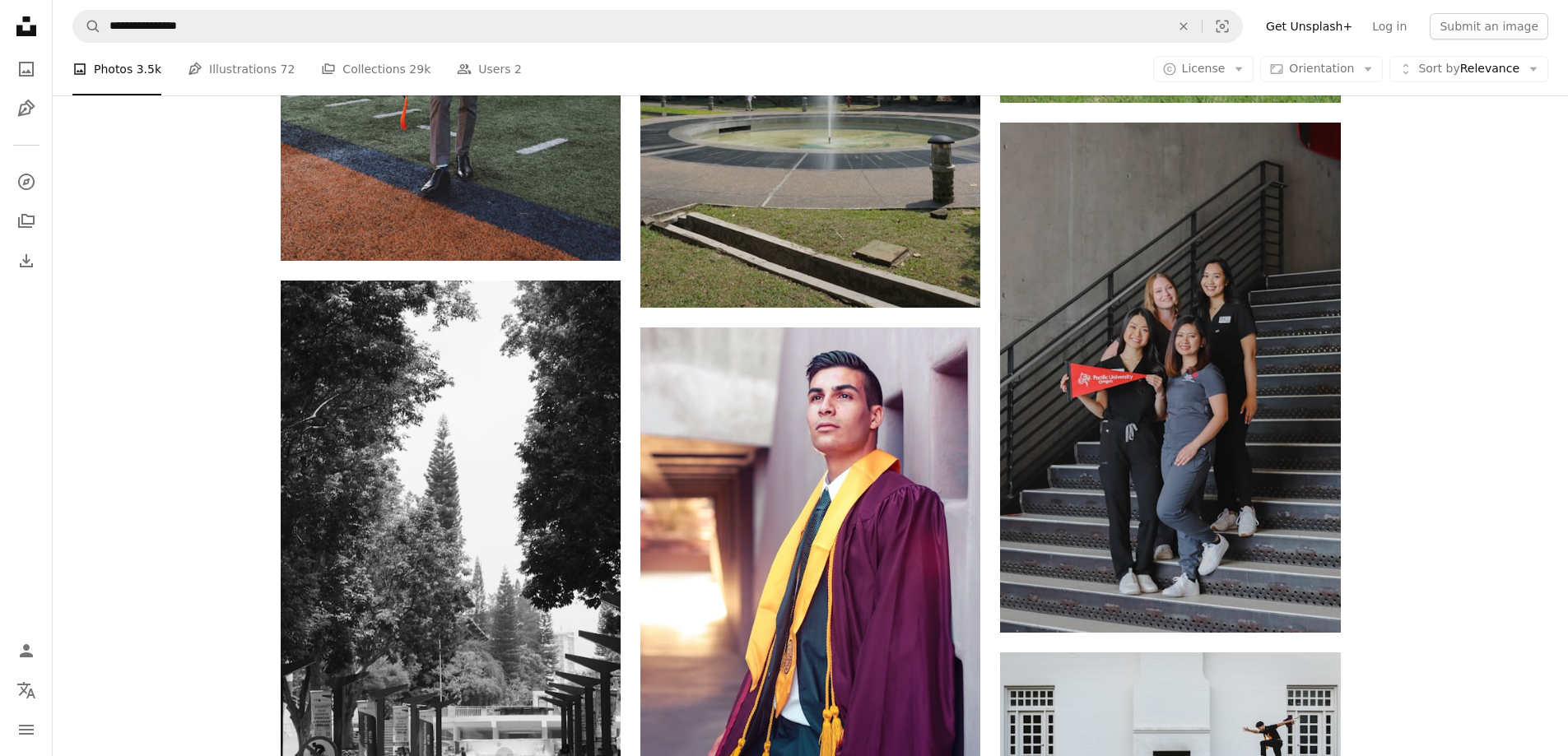
drag, startPoint x: 1396, startPoint y: 395, endPoint x: 1397, endPoint y: 403, distance: 8.1
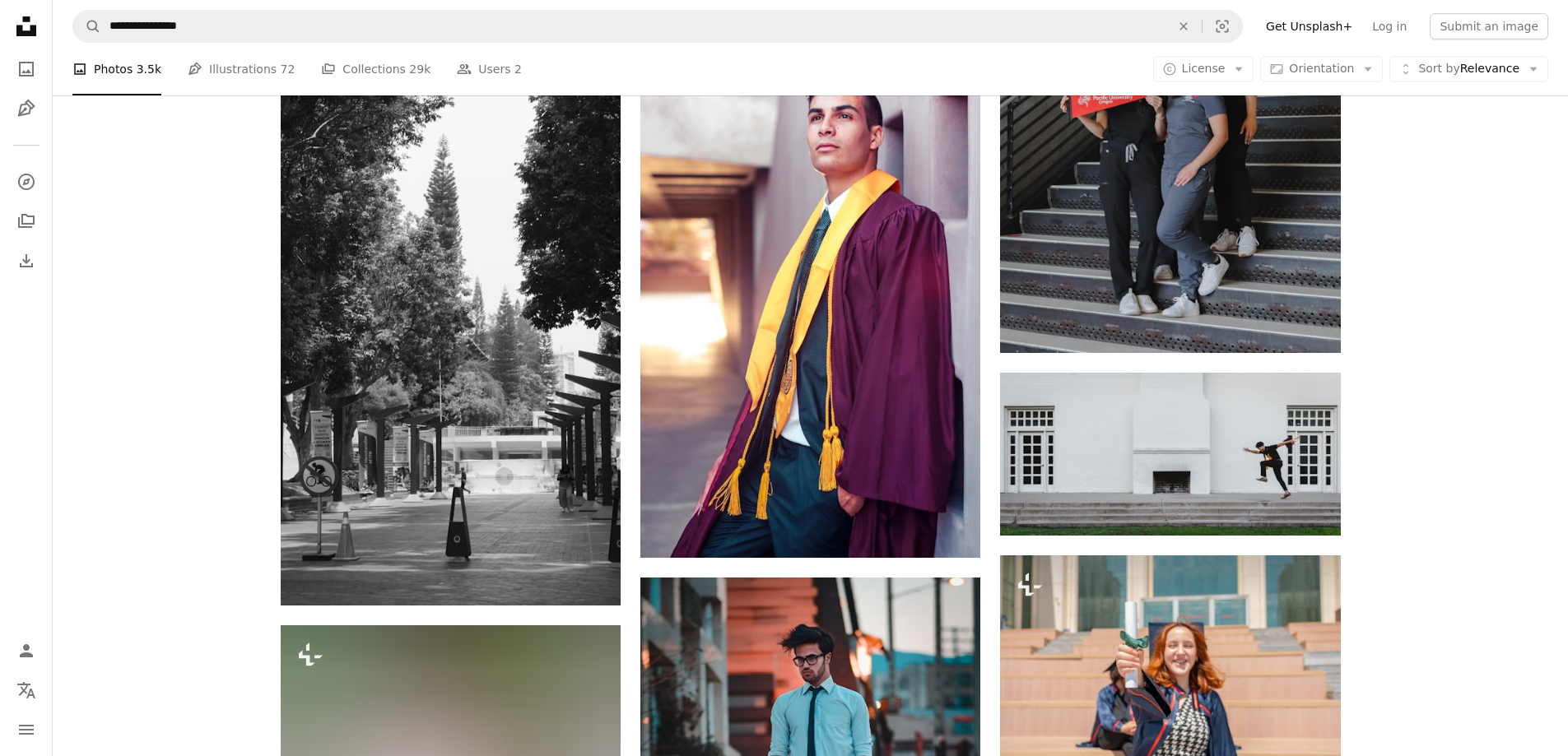
scroll to position [24522, 0]
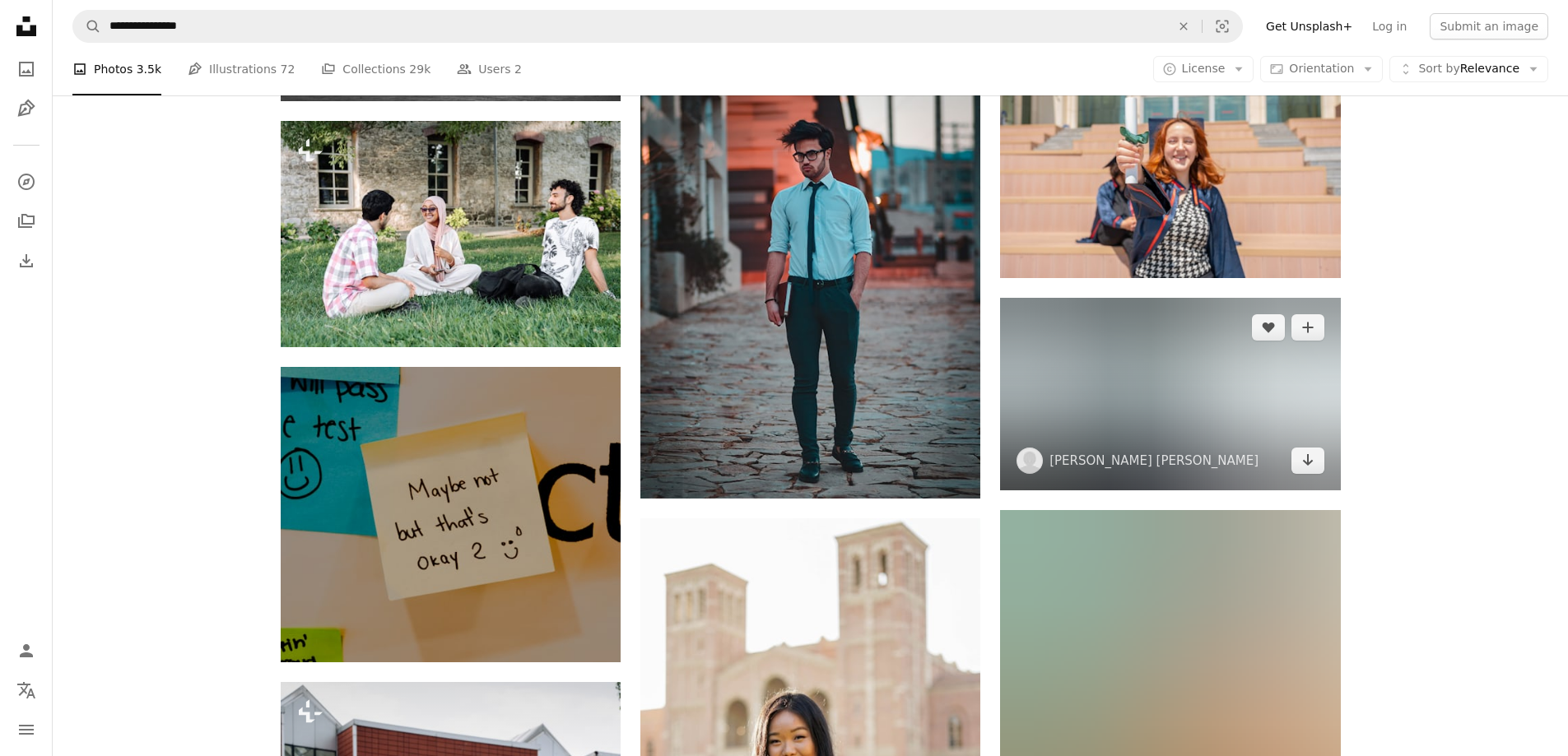
scroll to position [25180, 0]
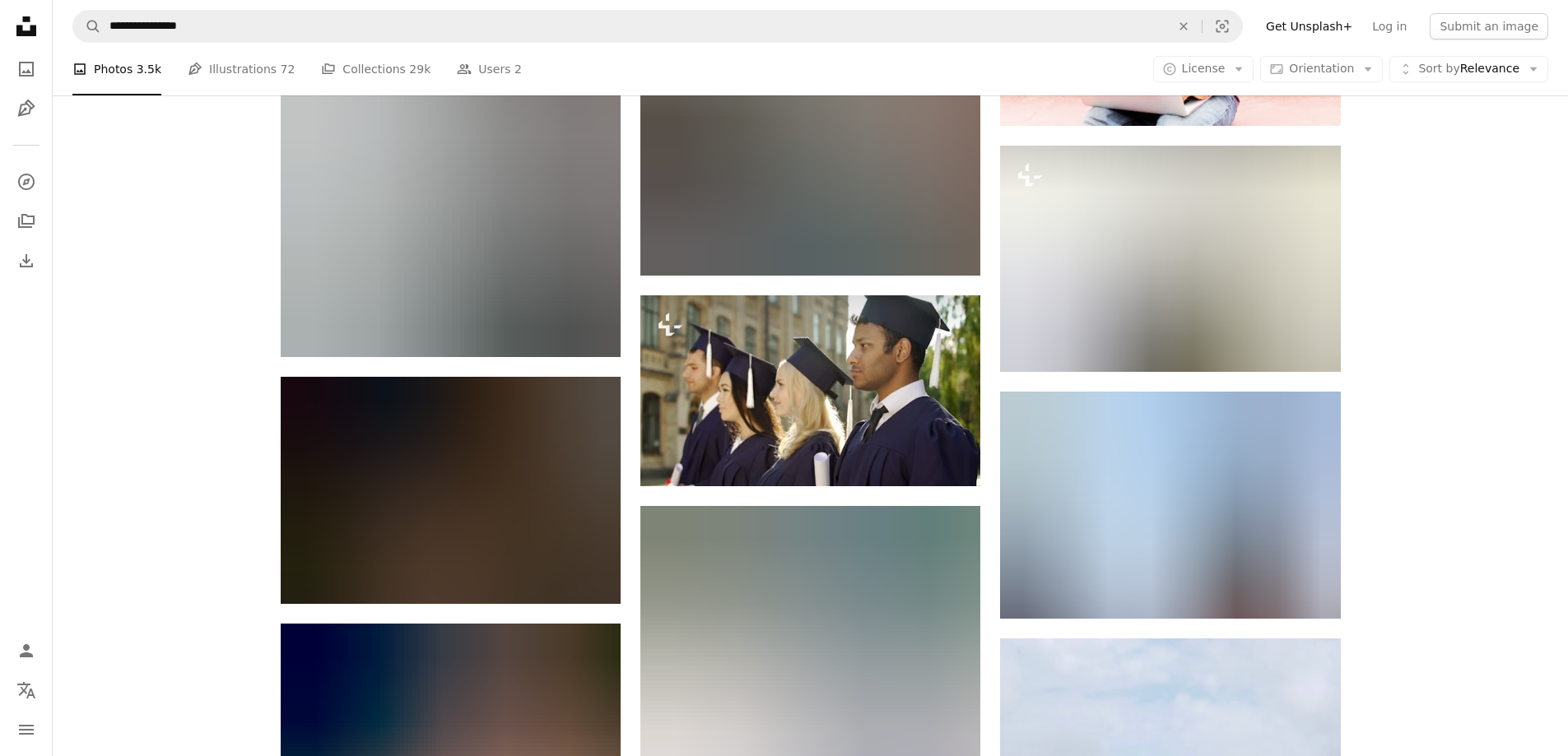
scroll to position [28307, 0]
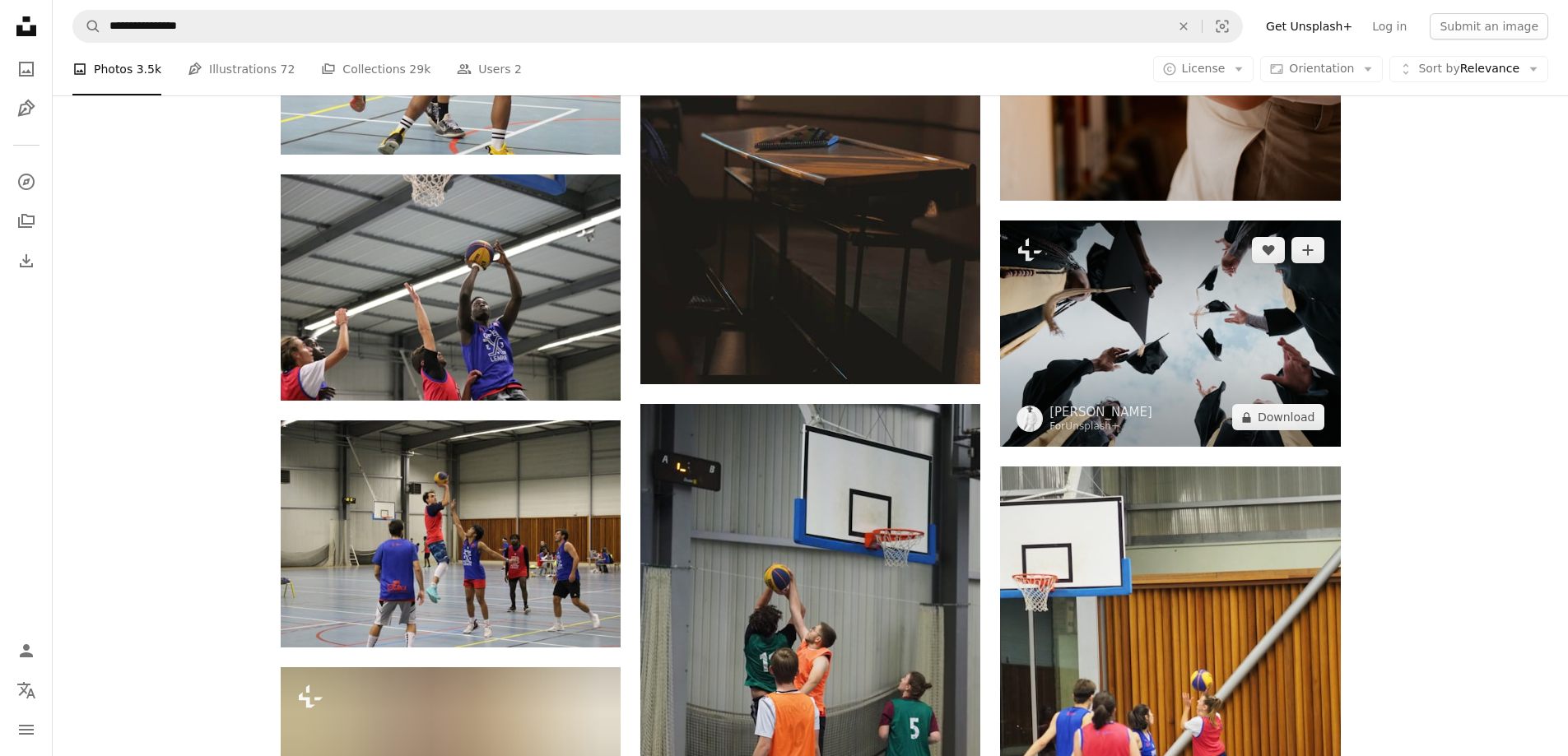
scroll to position [31434, 0]
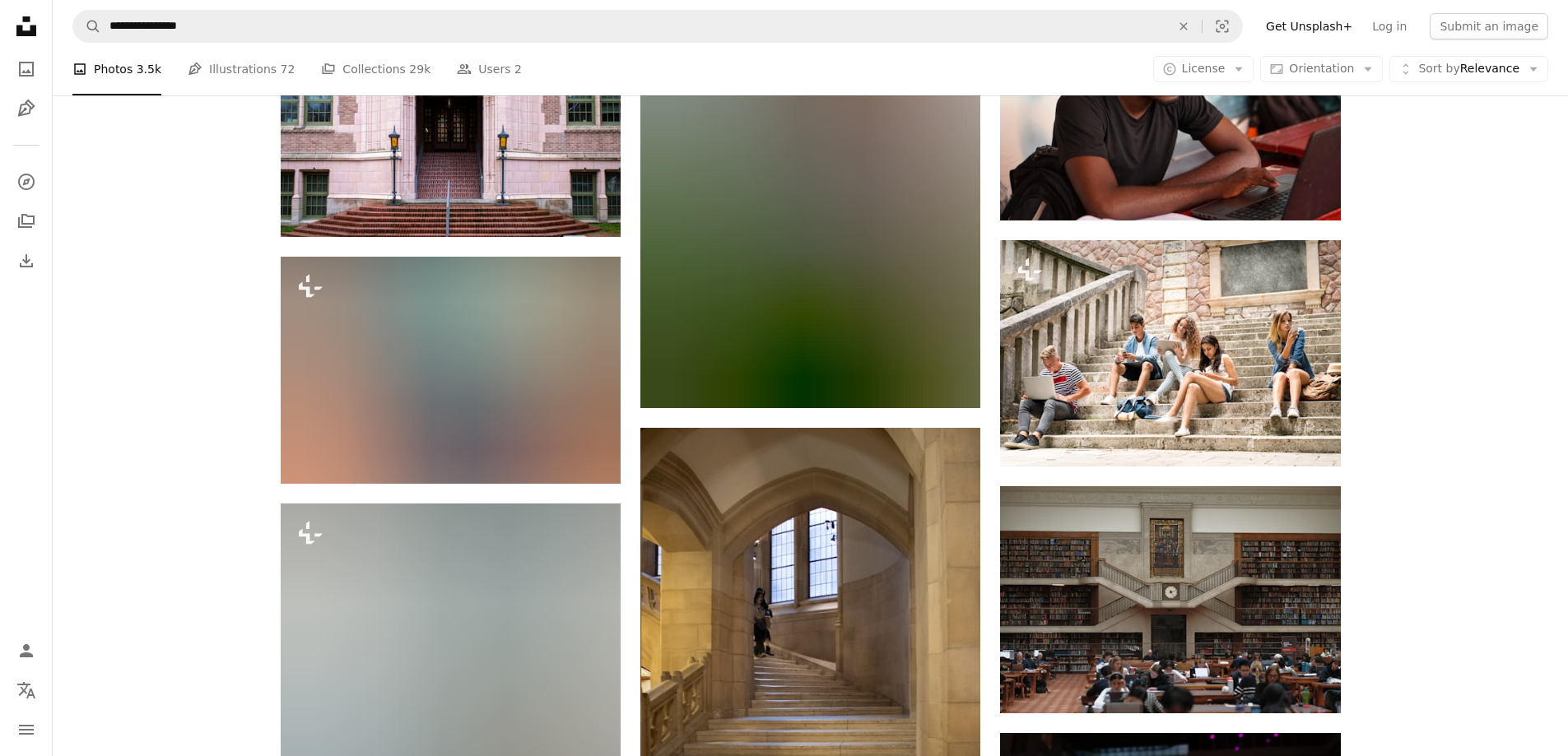
scroll to position [34561, 0]
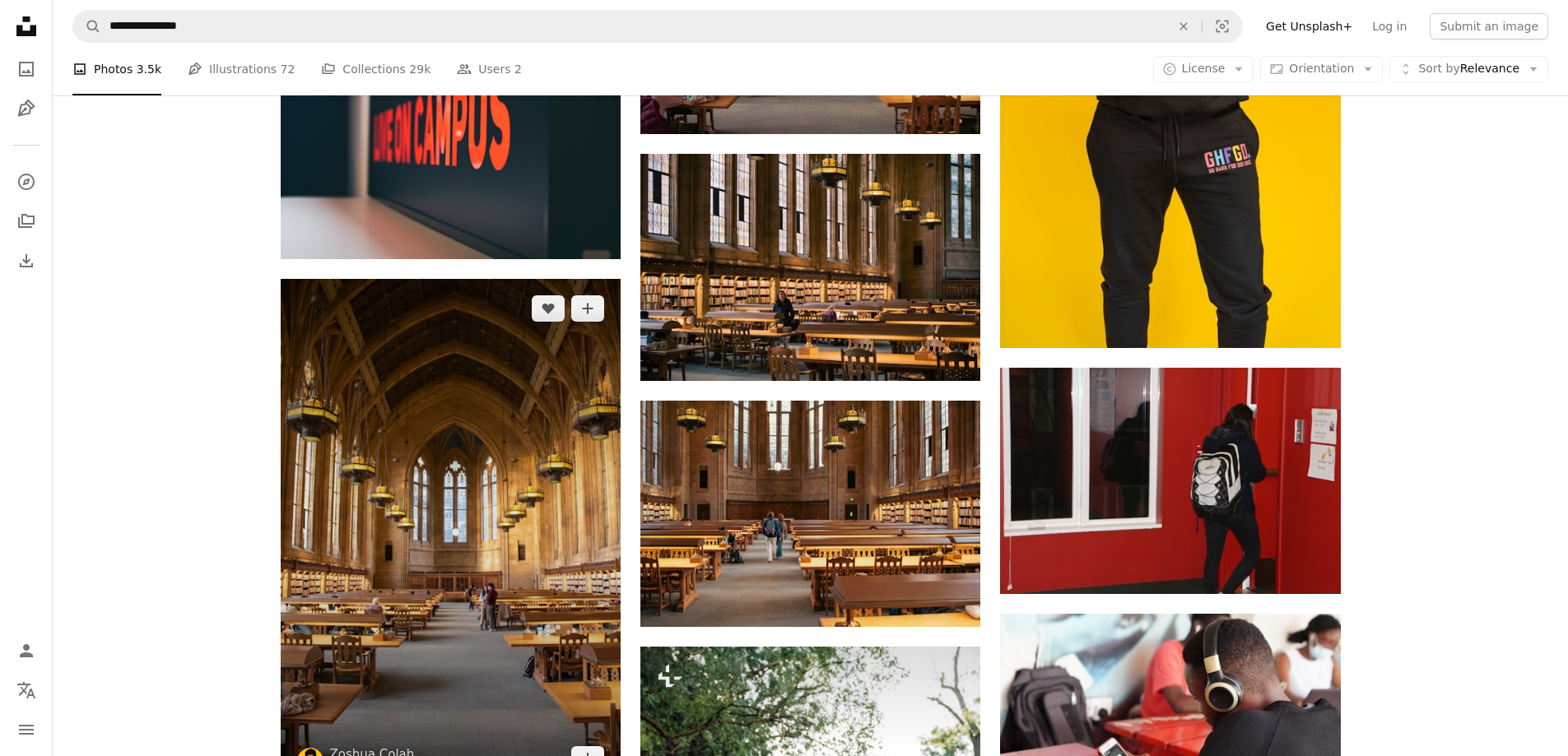
scroll to position [37688, 0]
